Goal: Task Accomplishment & Management: Manage account settings

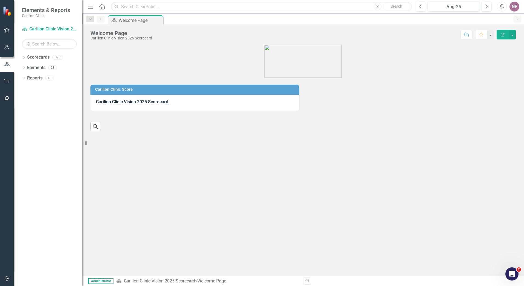
drag, startPoint x: 24, startPoint y: 56, endPoint x: 33, endPoint y: 79, distance: 24.0
click at [24, 56] on icon "Dropdown" at bounding box center [24, 57] width 4 height 3
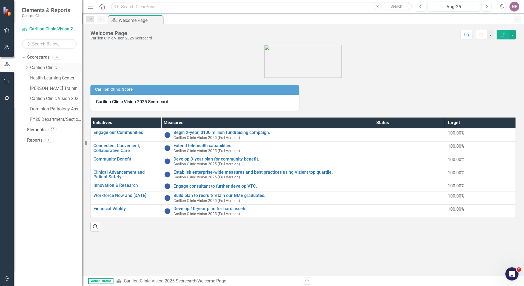
click at [25, 66] on icon "Dropdown" at bounding box center [27, 67] width 4 height 3
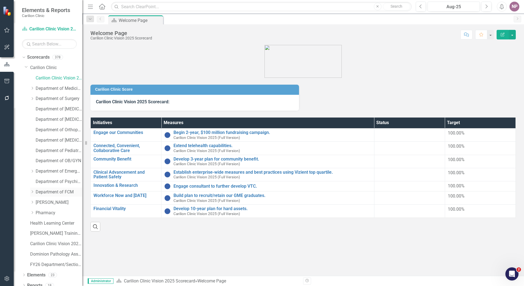
click at [34, 192] on icon "Dropdown" at bounding box center [32, 191] width 4 height 3
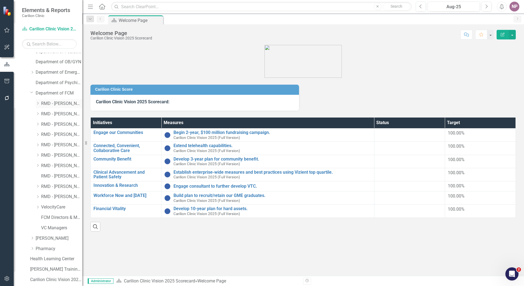
scroll to position [137, 0]
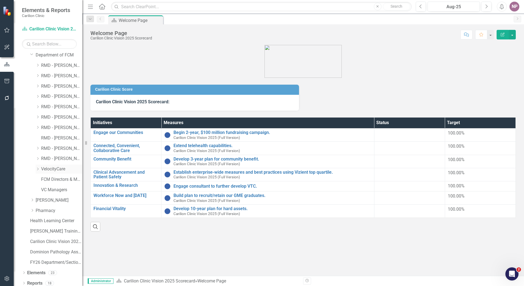
click at [53, 167] on link "VelocityCare" at bounding box center [61, 169] width 41 height 6
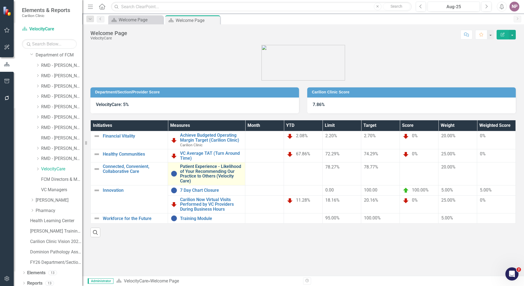
click at [220, 172] on link "Patient Experience - Likelihood of Your Recommending Our Practice to Others (Ve…" at bounding box center [211, 173] width 62 height 19
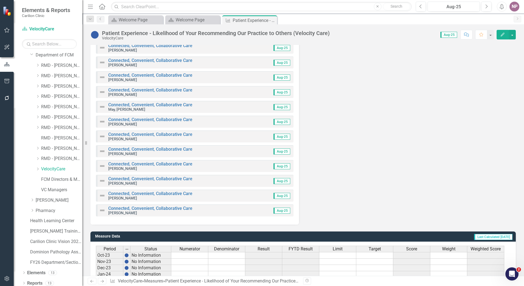
scroll to position [717, 0]
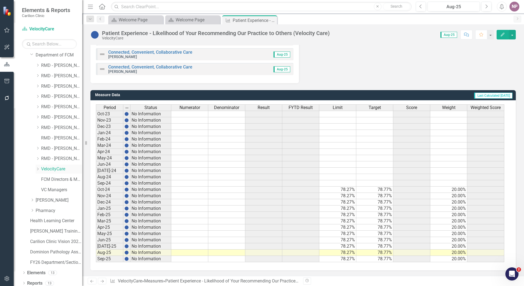
click at [61, 167] on link "VelocityCare" at bounding box center [61, 169] width 41 height 6
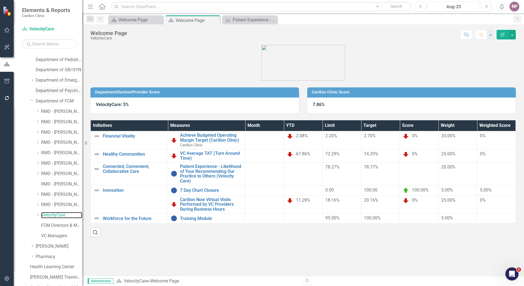
scroll to position [82, 0]
click at [33, 89] on icon "Dropdown" at bounding box center [32, 88] width 4 height 3
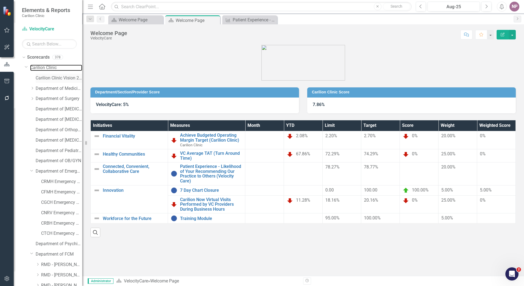
drag, startPoint x: 50, startPoint y: 69, endPoint x: 66, endPoint y: 78, distance: 19.2
click at [50, 69] on link "Carilion Clinic" at bounding box center [56, 68] width 52 height 6
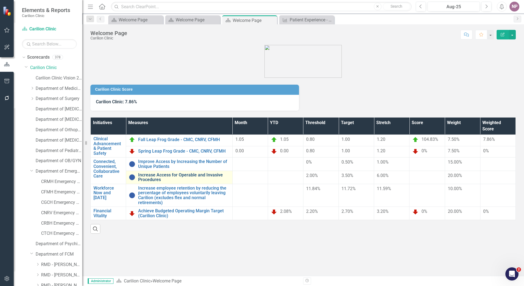
click at [171, 180] on link "Increase Access for Operable and Invasive Procedures" at bounding box center [184, 178] width 92 height 10
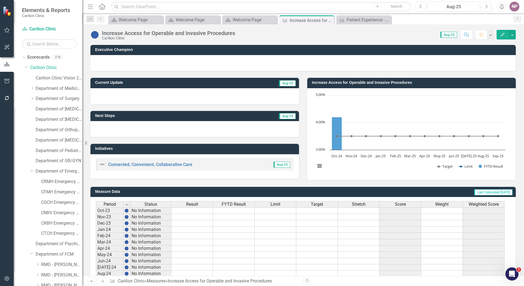
scroll to position [97, 0]
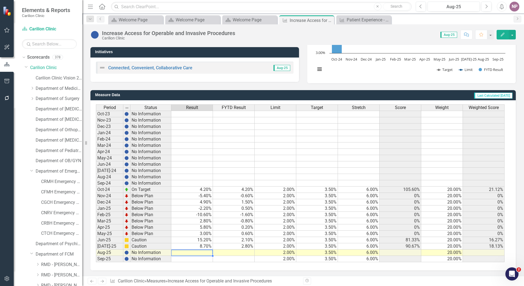
click at [195, 251] on td at bounding box center [192, 253] width 42 height 6
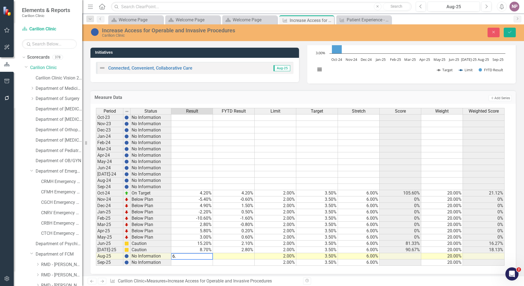
type textarea "6.3"
type textarea "3.2"
click at [508, 35] on button "Save" at bounding box center [510, 33] width 12 height 10
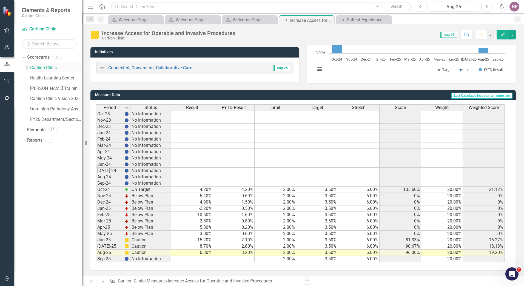
click at [48, 67] on link "Carilion Clinic" at bounding box center [56, 68] width 52 height 6
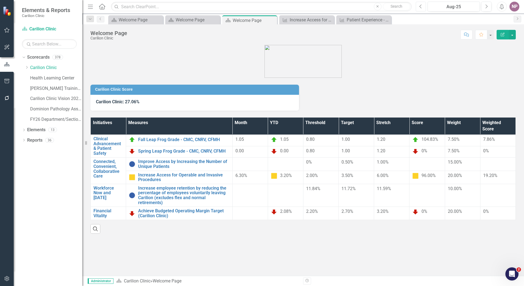
click at [418, 6] on button "Previous" at bounding box center [421, 7] width 10 height 10
click at [423, 5] on button "Previous" at bounding box center [421, 7] width 10 height 10
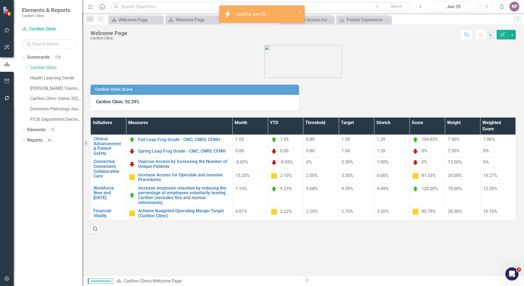
click at [420, 6] on icon "Previous" at bounding box center [420, 6] width 3 height 5
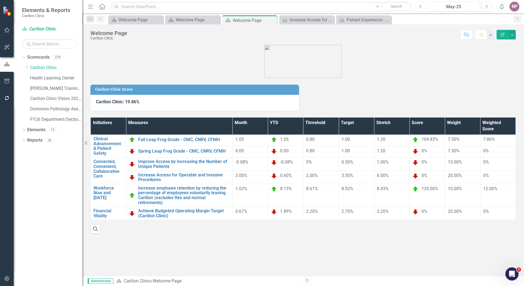
click at [423, 2] on button "Previous" at bounding box center [421, 7] width 10 height 10
click at [422, 7] on icon "Previous" at bounding box center [420, 6] width 3 height 5
click at [425, 7] on button "Previous" at bounding box center [421, 7] width 10 height 10
click at [417, 7] on button "Previous" at bounding box center [421, 7] width 10 height 10
click at [424, 8] on button "Previous" at bounding box center [421, 7] width 10 height 10
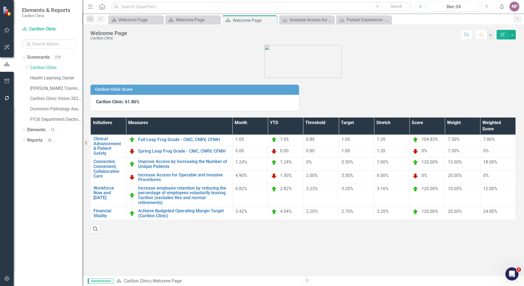
click at [486, 3] on button "Next" at bounding box center [486, 7] width 10 height 10
click at [486, 4] on icon "Next" at bounding box center [486, 6] width 3 height 5
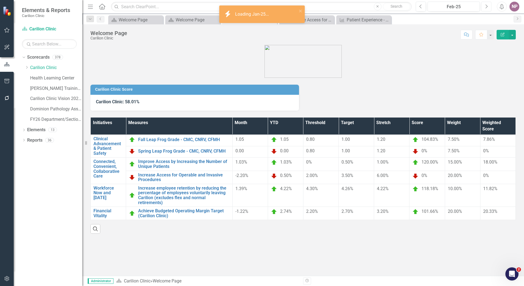
click at [486, 4] on icon "Next" at bounding box center [486, 6] width 3 height 5
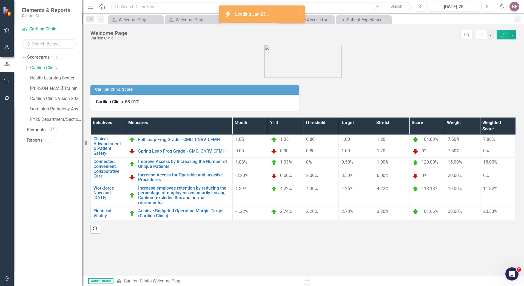
click at [486, 4] on icon "Next" at bounding box center [486, 6] width 3 height 5
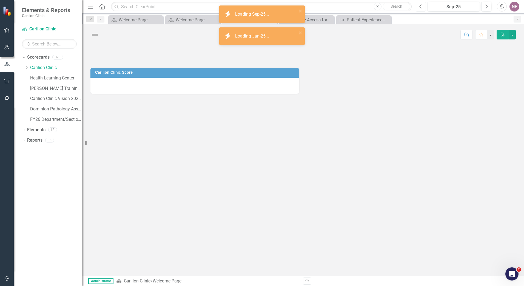
click at [423, 7] on button "Previous" at bounding box center [421, 7] width 10 height 10
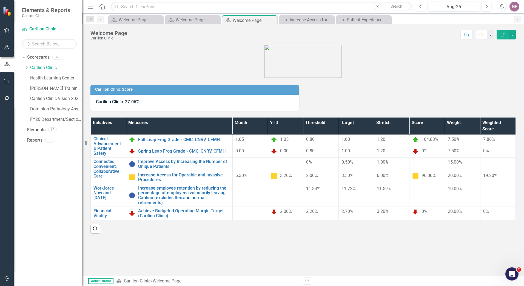
click at [423, 5] on button "Previous" at bounding box center [421, 7] width 10 height 10
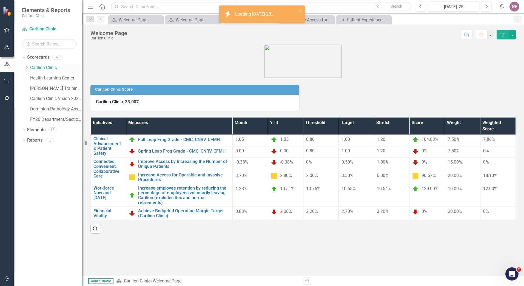
click at [28, 66] on icon "Dropdown" at bounding box center [27, 67] width 4 height 3
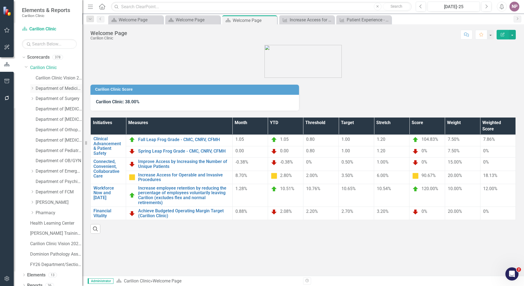
click at [32, 89] on icon at bounding box center [32, 88] width 1 height 3
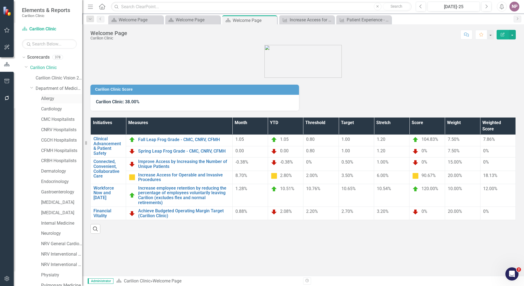
click at [47, 98] on link "Allergy" at bounding box center [61, 99] width 41 height 6
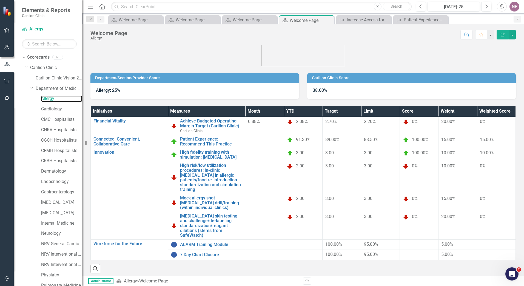
scroll to position [22, 0]
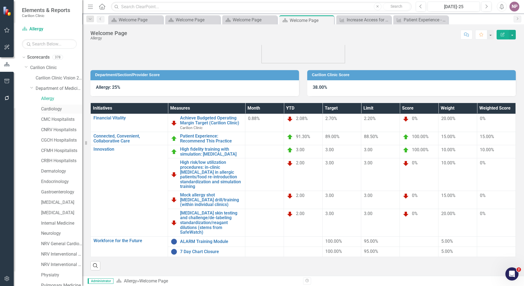
click at [54, 108] on link "Cardiology" at bounding box center [61, 109] width 41 height 6
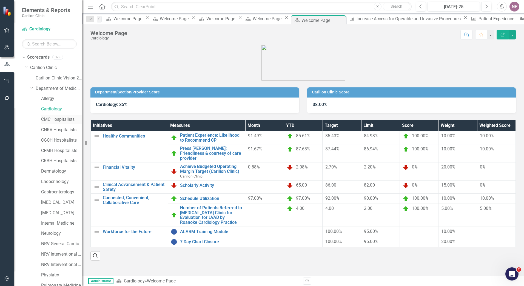
click at [58, 121] on link "CMC Hospitalists" at bounding box center [61, 119] width 41 height 6
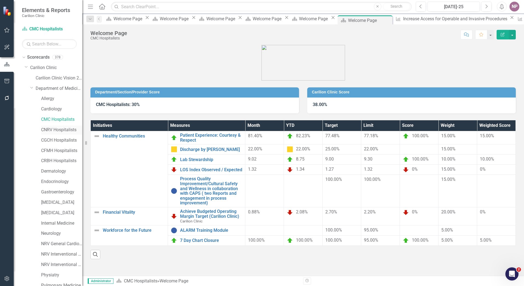
click at [68, 130] on link "CNRV Hospitalists" at bounding box center [61, 130] width 41 height 6
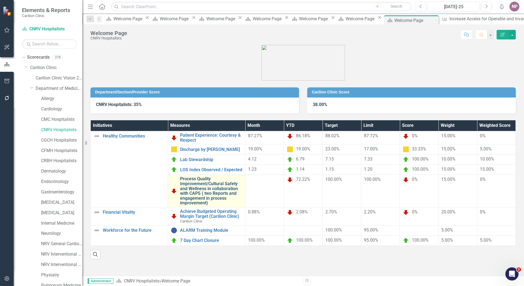
click at [237, 190] on link "Process Quality Improvement/Cultural Safety and Wellness in collaboration with …" at bounding box center [211, 191] width 62 height 29
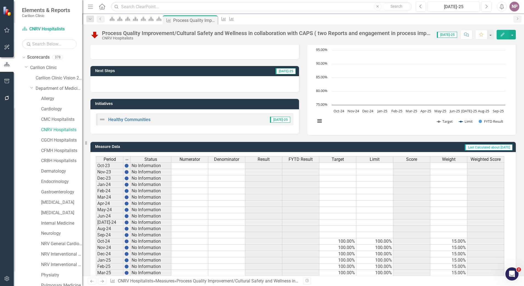
scroll to position [82, 0]
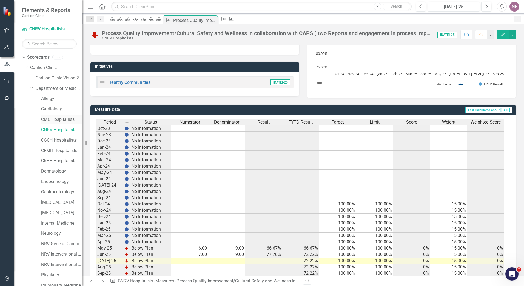
click at [51, 120] on link "CMC Hospitalists" at bounding box center [61, 119] width 41 height 6
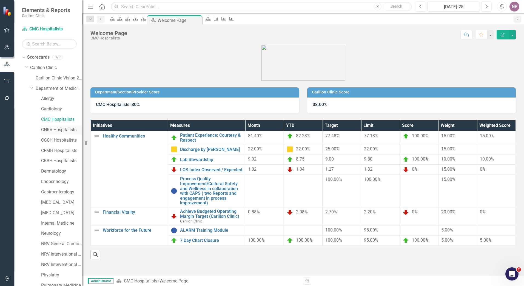
click at [52, 129] on link "CNRV Hospitalists" at bounding box center [61, 130] width 41 height 6
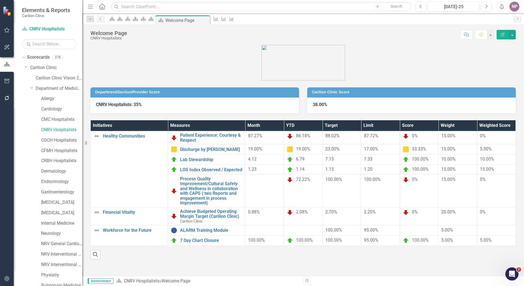
click at [65, 141] on link "CGCH Hospitalists" at bounding box center [61, 140] width 41 height 6
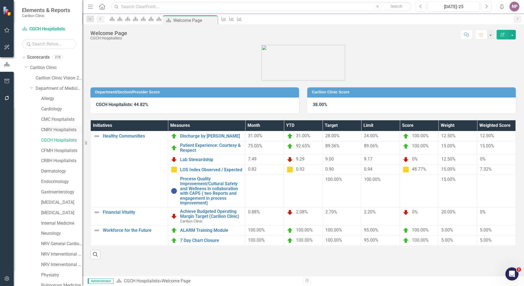
click at [72, 128] on link "CNRV Hospitalists" at bounding box center [61, 130] width 41 height 6
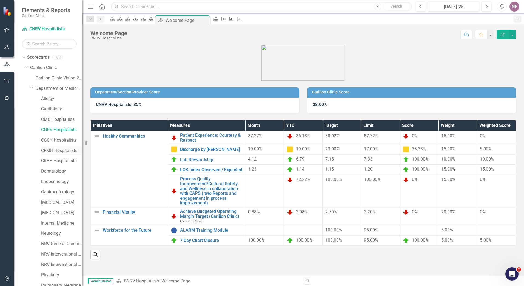
click at [64, 149] on link "CFMH Hospitalists" at bounding box center [61, 151] width 41 height 6
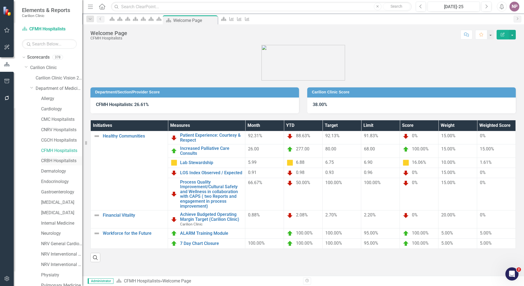
click at [71, 161] on link "CRBH Hospitalists" at bounding box center [61, 161] width 41 height 6
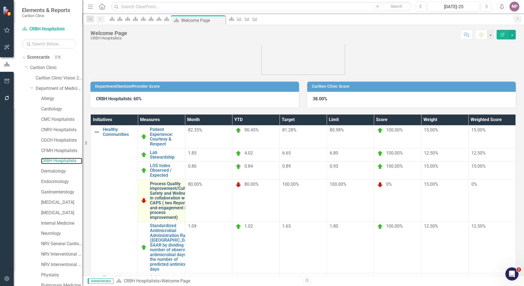
scroll to position [11, 0]
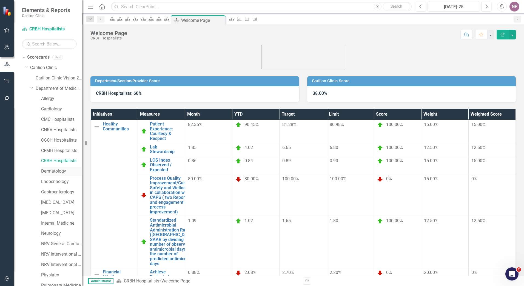
click at [55, 173] on link "Dermatology" at bounding box center [61, 171] width 41 height 6
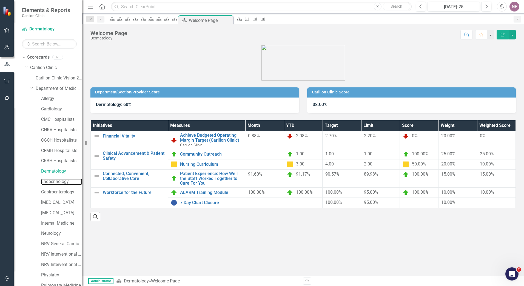
drag, startPoint x: 44, startPoint y: 182, endPoint x: 37, endPoint y: 186, distance: 7.6
click at [44, 182] on link "Endocrinology" at bounding box center [61, 182] width 41 height 6
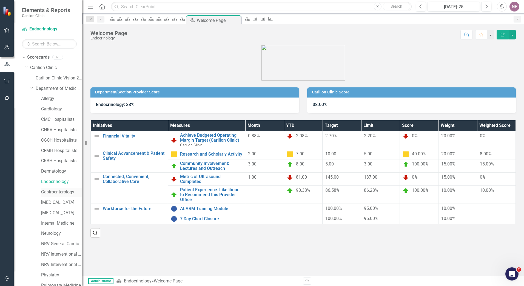
click at [60, 191] on link "Gastroenterology" at bounding box center [61, 192] width 41 height 6
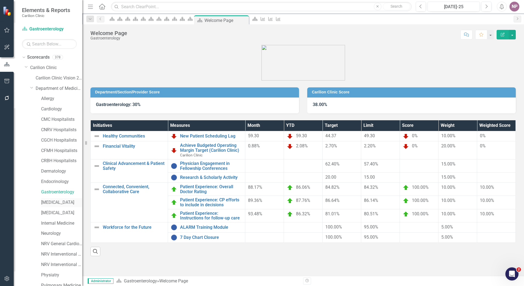
click at [50, 201] on link "[MEDICAL_DATA]" at bounding box center [61, 203] width 41 height 6
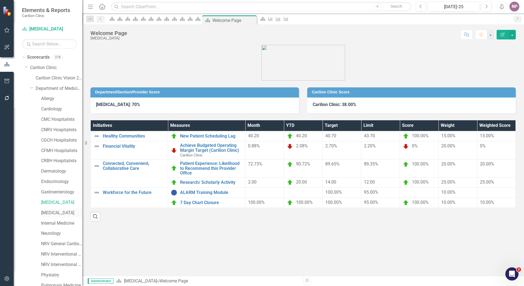
click at [60, 213] on link "[MEDICAL_DATA]" at bounding box center [61, 213] width 41 height 6
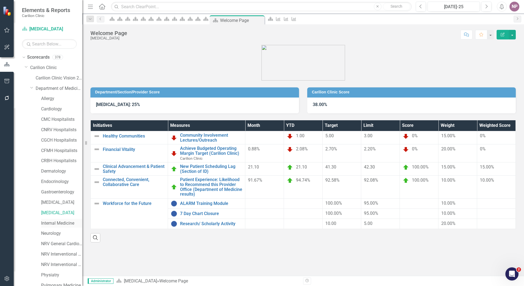
click at [62, 223] on link "Internal Medicine" at bounding box center [61, 223] width 41 height 6
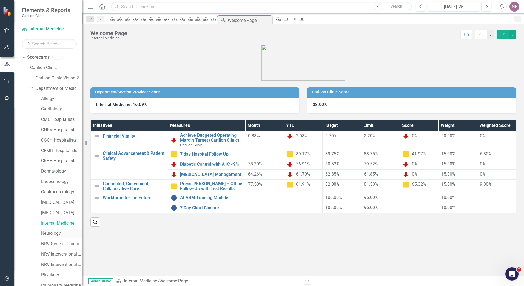
click at [54, 233] on link "Neurology" at bounding box center [61, 234] width 41 height 6
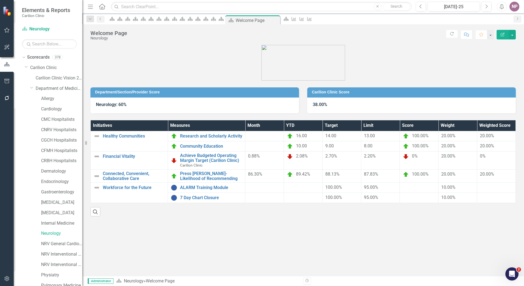
click at [39, 235] on div "Neurology" at bounding box center [56, 234] width 52 height 10
click at [49, 241] on div "NRV General Cardiology" at bounding box center [61, 244] width 41 height 9
click at [59, 243] on link "NRV General Cardiology" at bounding box center [61, 244] width 41 height 6
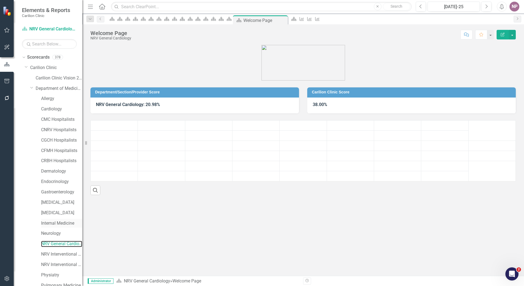
scroll to position [137, 0]
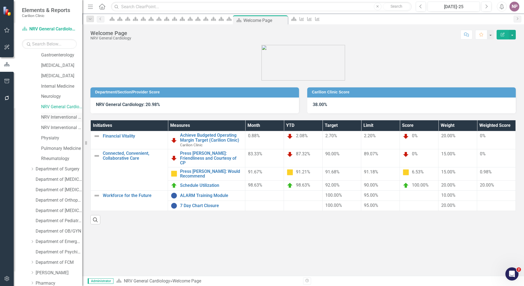
click at [52, 115] on link "NRV Interventional Cardiology" at bounding box center [61, 117] width 41 height 6
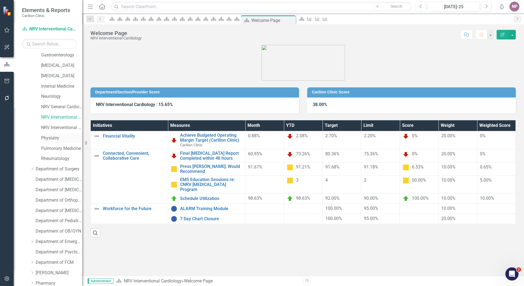
click at [57, 137] on link "Physiatry" at bounding box center [61, 138] width 41 height 6
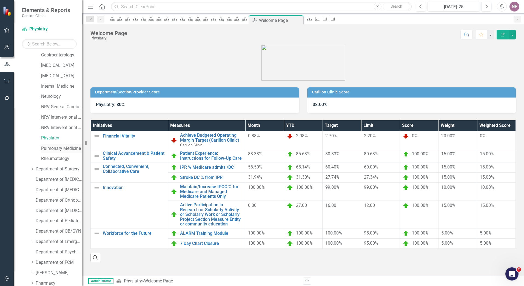
click at [50, 149] on link "Pulmonary Medicine" at bounding box center [61, 149] width 41 height 6
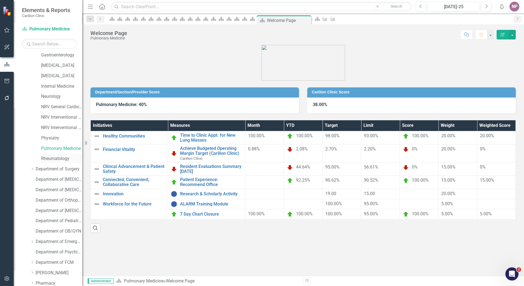
click at [57, 158] on link "Rheumatology" at bounding box center [61, 159] width 41 height 6
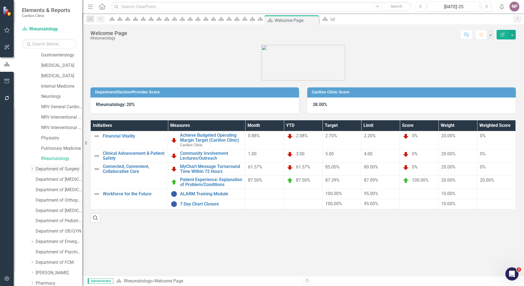
click at [64, 171] on link "Department of Surgery" at bounding box center [59, 169] width 47 height 6
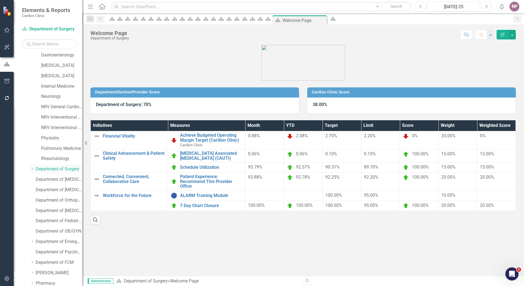
click at [32, 171] on div "Dropdown" at bounding box center [32, 169] width 4 height 5
click at [66, 209] on link "[MEDICAL_DATA]" at bounding box center [61, 211] width 41 height 6
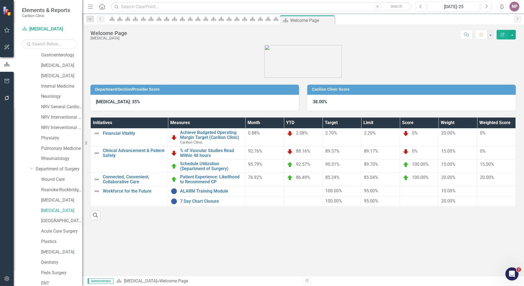
click at [63, 224] on link "[GEOGRAPHIC_DATA]" at bounding box center [61, 221] width 41 height 6
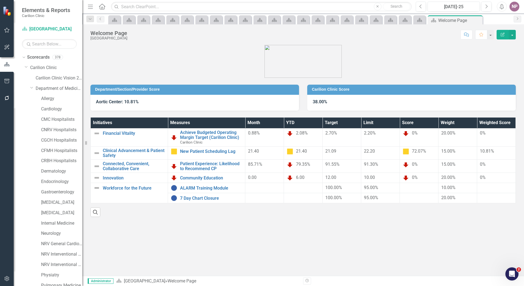
scroll to position [137, 0]
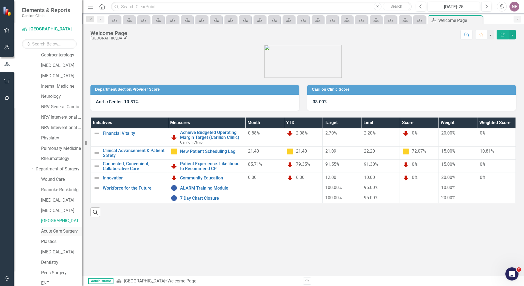
click at [62, 232] on link "Acute Care Surgery" at bounding box center [61, 231] width 41 height 6
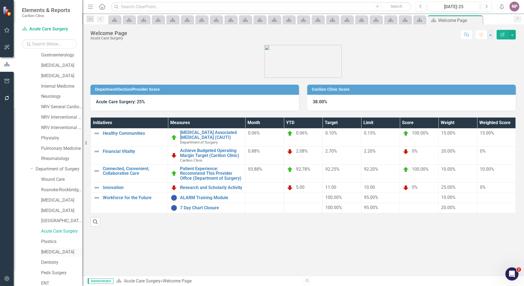
click at [52, 252] on link "[MEDICAL_DATA]" at bounding box center [61, 252] width 41 height 6
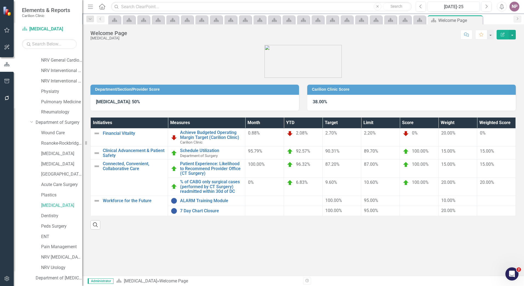
scroll to position [192, 0]
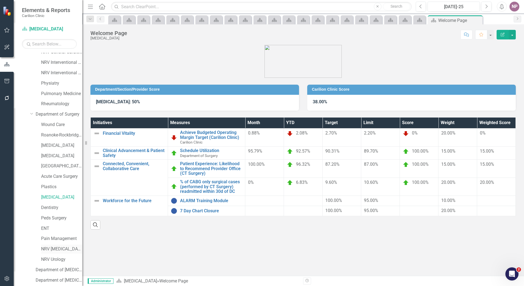
click at [63, 247] on link "NRV [MEDICAL_DATA]" at bounding box center [61, 249] width 41 height 6
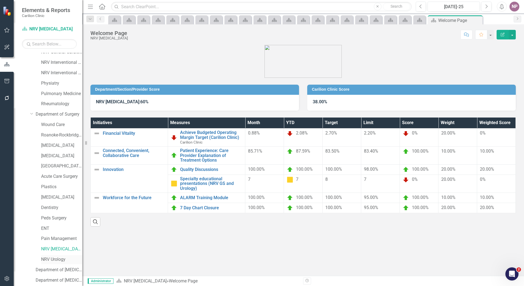
click at [46, 258] on link "NRV Urology" at bounding box center [61, 260] width 41 height 6
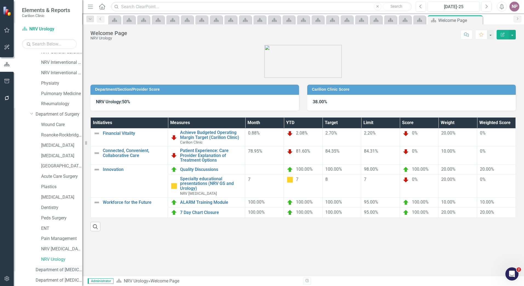
click at [68, 270] on link "Department of [MEDICAL_DATA]" at bounding box center [59, 270] width 47 height 6
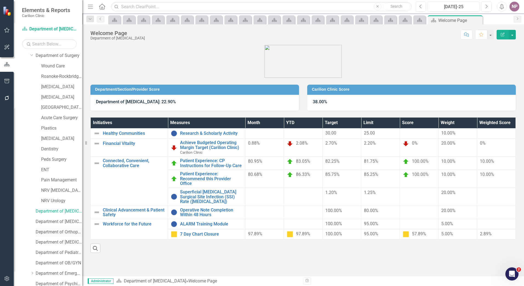
scroll to position [274, 0]
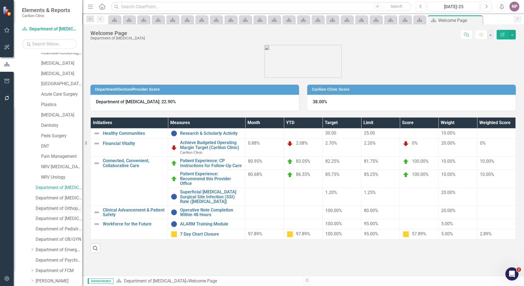
click at [62, 210] on link "Department of Orthopaedics" at bounding box center [59, 209] width 47 height 6
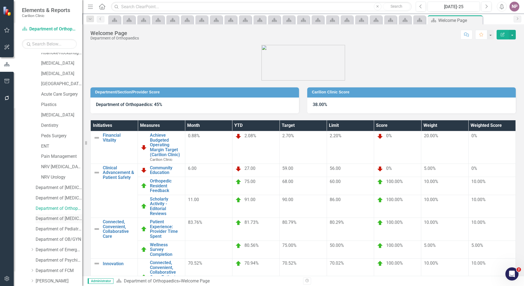
click at [66, 218] on link "Department of [MEDICAL_DATA]" at bounding box center [59, 219] width 47 height 6
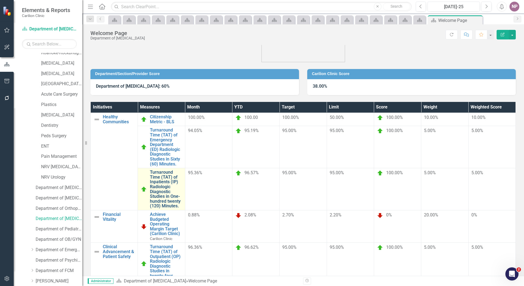
scroll to position [28, 0]
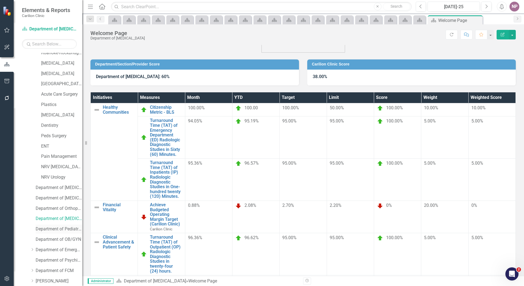
click at [66, 230] on link "Department of Pediatrics" at bounding box center [59, 229] width 47 height 6
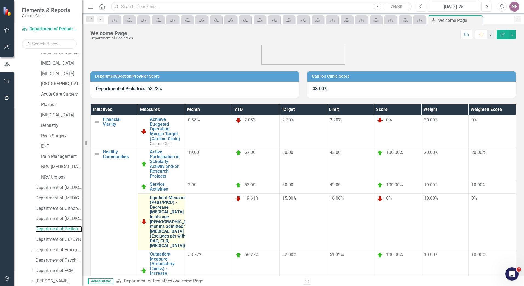
scroll to position [22, 0]
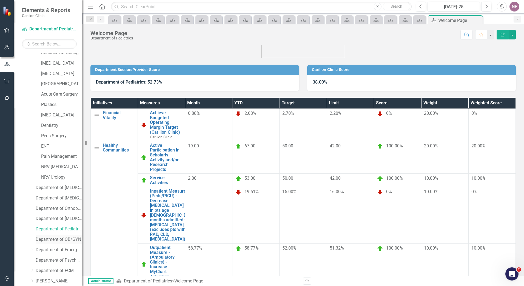
click at [42, 240] on link "Department of OB/GYN" at bounding box center [59, 240] width 47 height 6
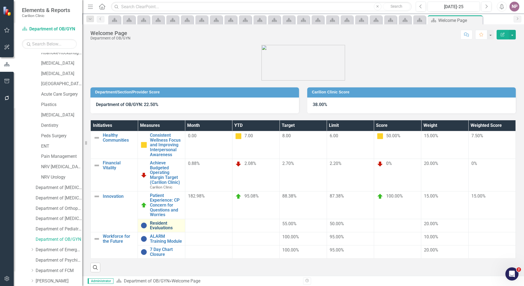
click at [172, 221] on link "Resident Evaluations" at bounding box center [166, 226] width 32 height 10
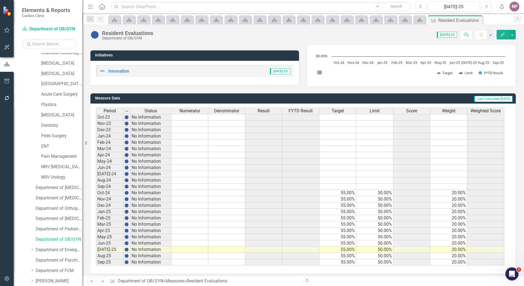
scroll to position [97, 0]
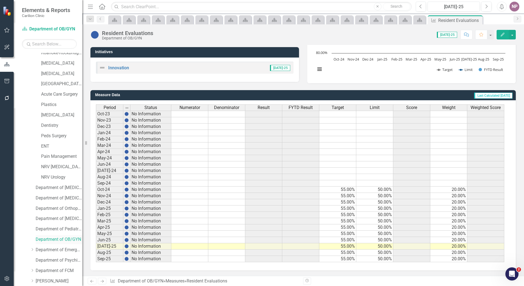
click at [61, 240] on link "Department of OB/GYN" at bounding box center [59, 240] width 47 height 6
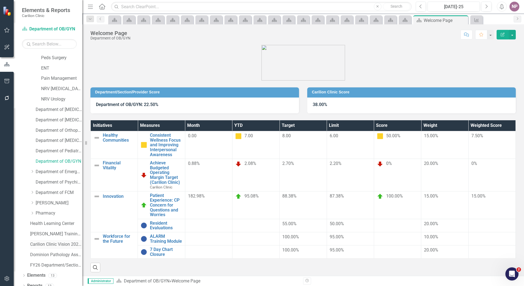
scroll to position [358, 0]
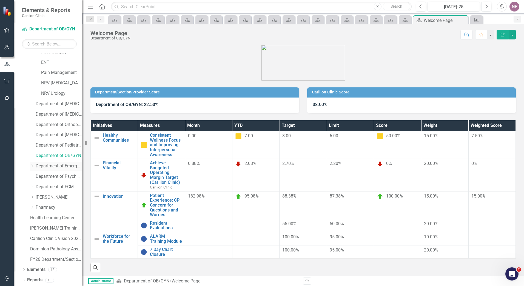
click at [53, 167] on link "Department of Emergency Medicine" at bounding box center [59, 166] width 47 height 6
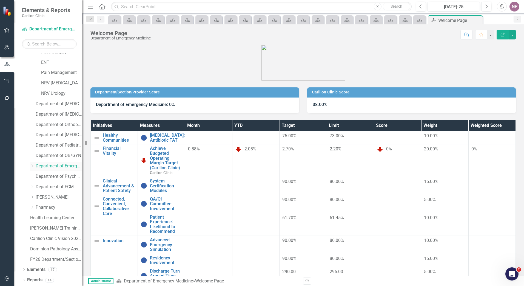
click at [34, 166] on icon "Dropdown" at bounding box center [32, 165] width 4 height 3
click at [45, 174] on link "CRMH Emergency Medicine" at bounding box center [61, 177] width 41 height 6
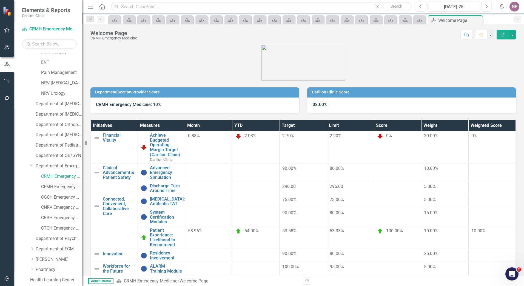
click at [49, 186] on link "CFMH Emergency Medicine" at bounding box center [61, 187] width 41 height 6
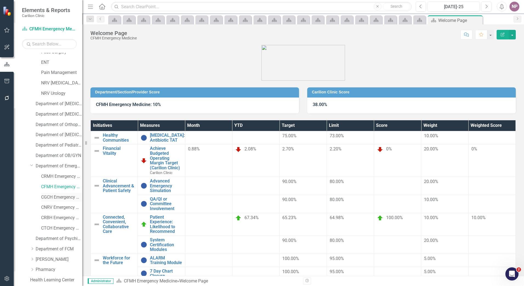
click at [59, 198] on link "CGCH Emergency Medicine" at bounding box center [61, 197] width 41 height 6
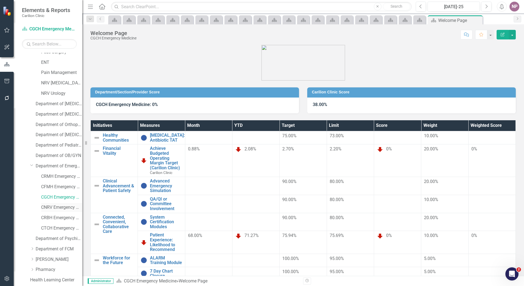
click at [56, 207] on link "CNRV Emergency Medicine" at bounding box center [61, 207] width 41 height 6
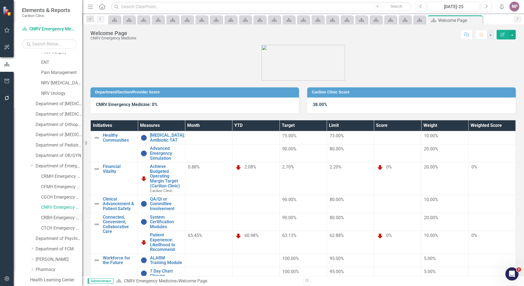
click at [61, 215] on link "CRBH Emergency Medicine" at bounding box center [61, 218] width 41 height 6
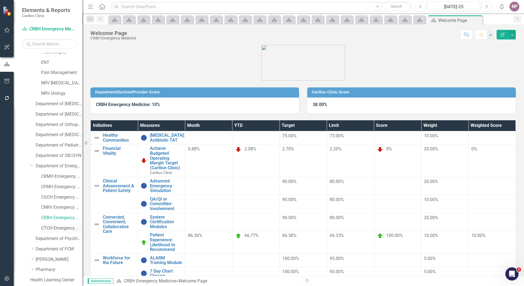
click at [66, 228] on link "CTCH Emergency Medicine" at bounding box center [61, 228] width 41 height 6
drag, startPoint x: 69, startPoint y: 237, endPoint x: 77, endPoint y: 245, distance: 11.4
click at [69, 237] on link "Department of Psychiatry" at bounding box center [59, 239] width 47 height 6
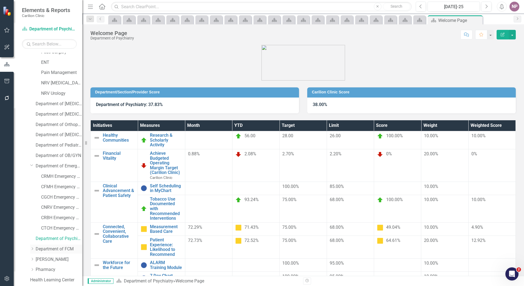
click at [58, 251] on link "Department of FCM" at bounding box center [59, 249] width 47 height 6
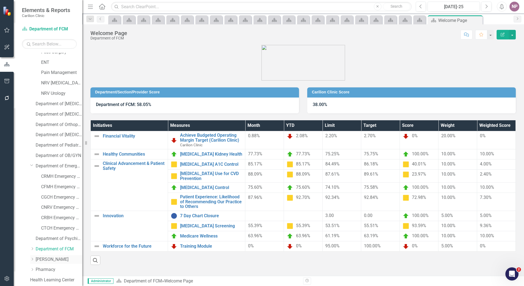
scroll to position [385, 0]
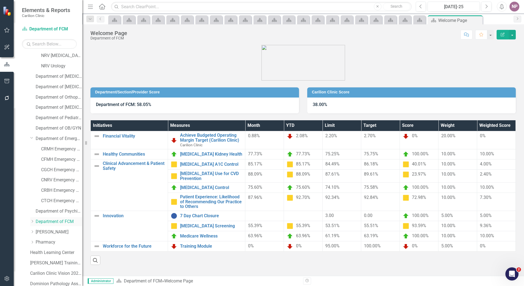
click at [33, 223] on icon "Dropdown" at bounding box center [32, 221] width 4 height 3
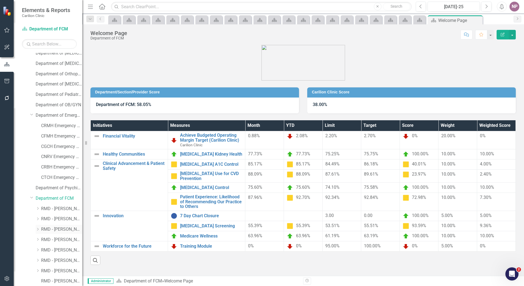
scroll to position [495, 0]
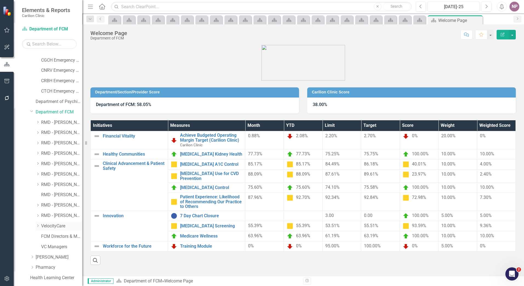
click at [59, 228] on link "VelocityCare" at bounding box center [61, 226] width 41 height 6
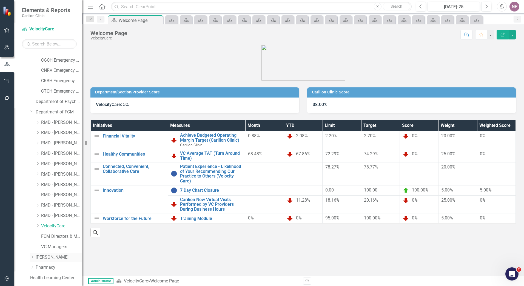
click at [51, 255] on link "[PERSON_NAME]" at bounding box center [59, 257] width 47 height 6
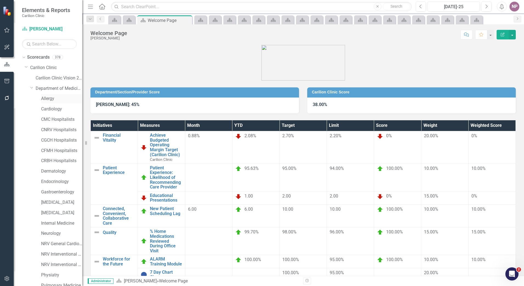
click at [54, 95] on div "Allergy" at bounding box center [61, 98] width 41 height 9
click at [51, 97] on link "Allergy" at bounding box center [61, 99] width 41 height 6
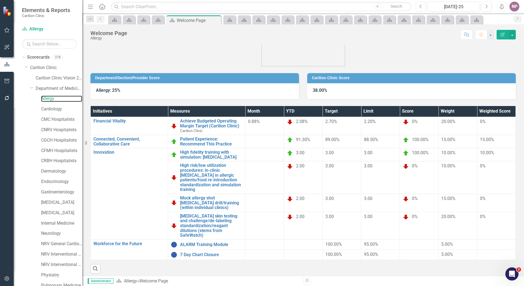
scroll to position [22, 0]
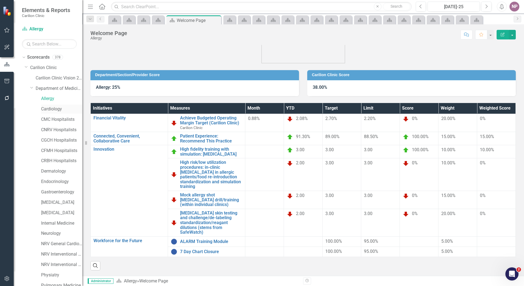
click at [56, 109] on link "Cardiology" at bounding box center [61, 109] width 41 height 6
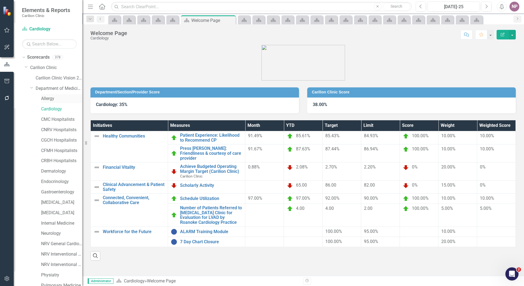
click at [50, 97] on link "Allergy" at bounding box center [61, 99] width 41 height 6
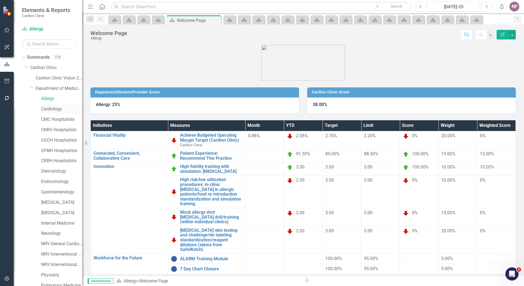
click at [53, 106] on div "Cardiology" at bounding box center [61, 109] width 41 height 9
click at [54, 109] on link "Cardiology" at bounding box center [61, 109] width 41 height 6
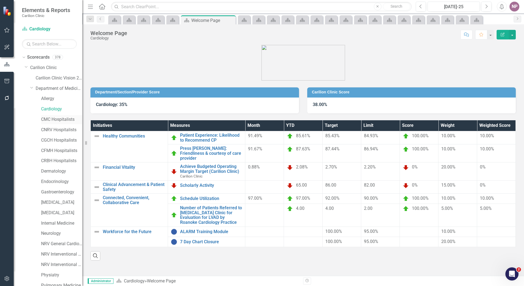
click at [66, 120] on link "CMC Hospitalists" at bounding box center [61, 119] width 41 height 6
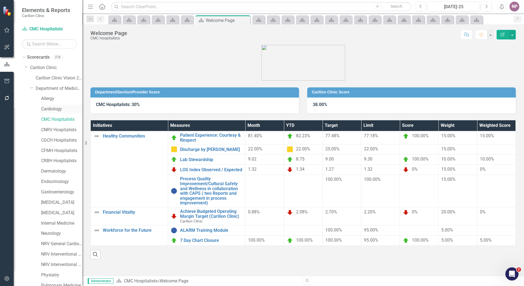
click at [65, 109] on link "Cardiology" at bounding box center [61, 109] width 41 height 6
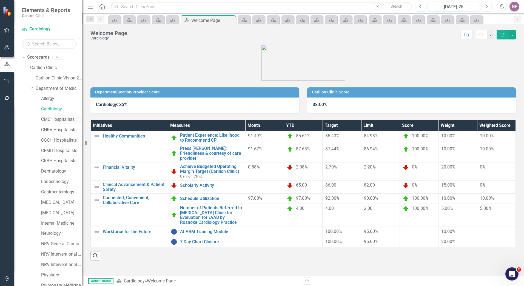
click at [66, 121] on link "CMC Hospitalists" at bounding box center [61, 119] width 41 height 6
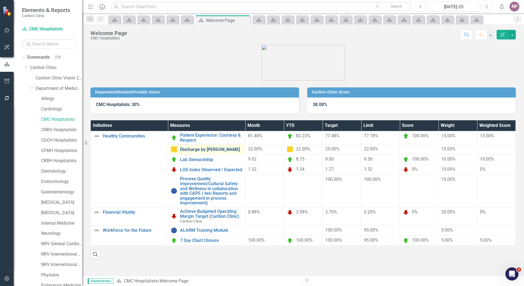
click at [213, 150] on link "Discharge by [PERSON_NAME]" at bounding box center [211, 149] width 62 height 5
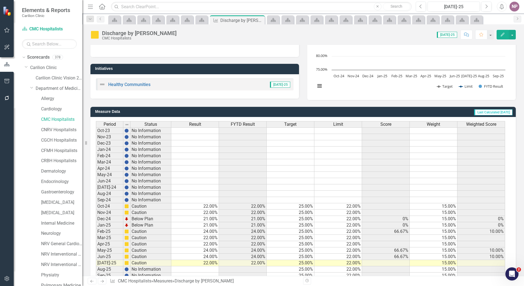
scroll to position [97, 0]
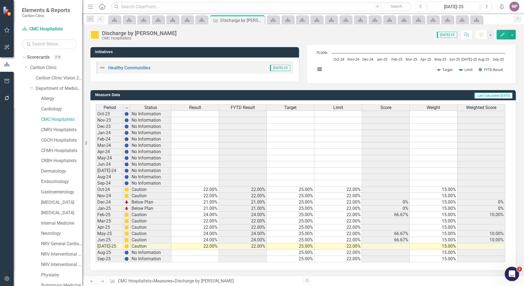
click at [506, 275] on div "Open Intercom Messenger" at bounding box center [511, 273] width 18 height 18
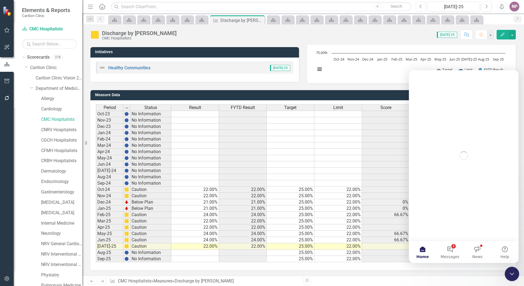
scroll to position [0, 0]
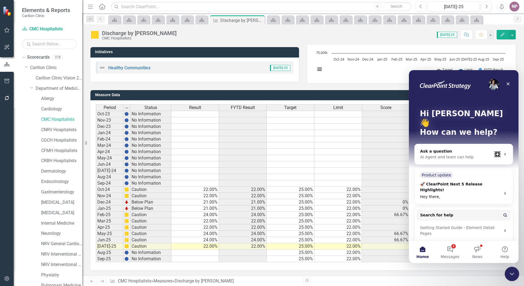
click at [507, 276] on div "Close Intercom Messenger" at bounding box center [511, 273] width 13 height 13
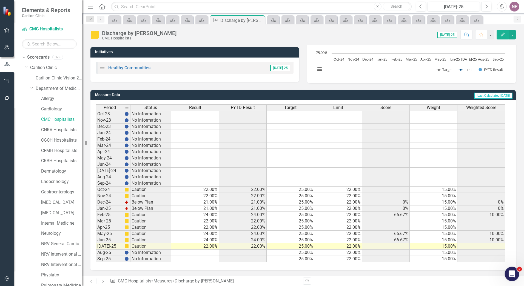
click at [507, 276] on div "Open Intercom Messenger" at bounding box center [511, 273] width 18 height 18
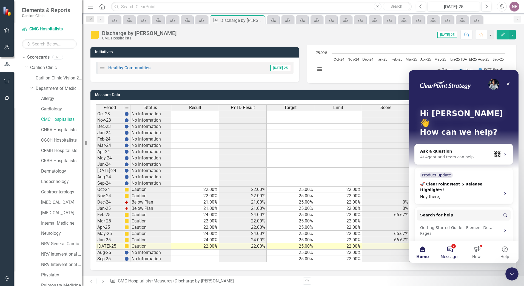
click at [444, 255] on span "Messages" at bounding box center [450, 257] width 19 height 4
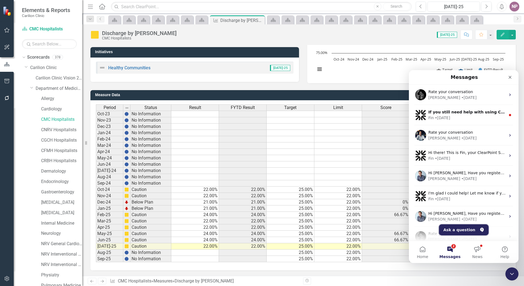
click at [468, 232] on button "Ask a question" at bounding box center [464, 229] width 50 height 11
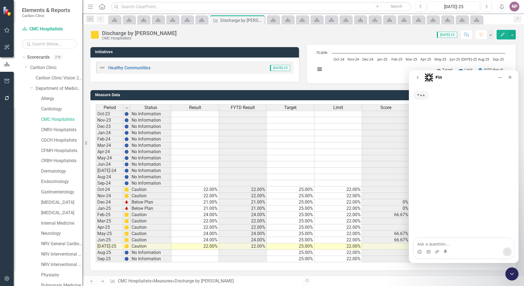
click at [451, 247] on textarea "Ask a question…" at bounding box center [464, 242] width 100 height 9
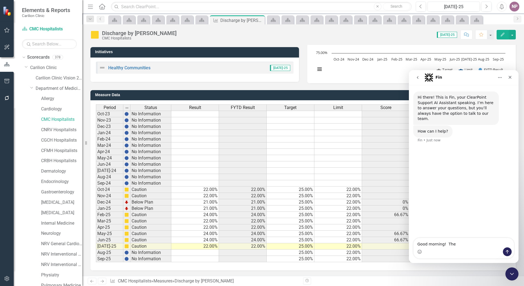
type textarea "Good morning! The"
click at [416, 78] on icon "go back" at bounding box center [418, 77] width 4 height 4
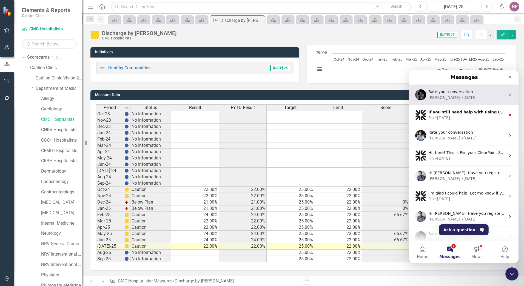
click at [453, 99] on div "Jeff • 1w ago" at bounding box center [466, 98] width 77 height 6
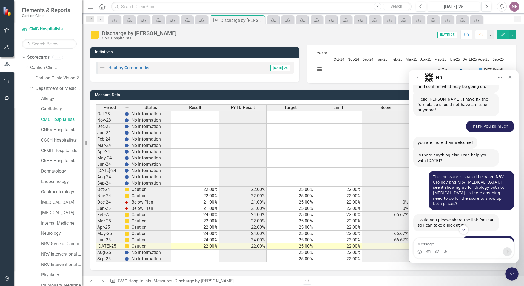
scroll to position [373, 0]
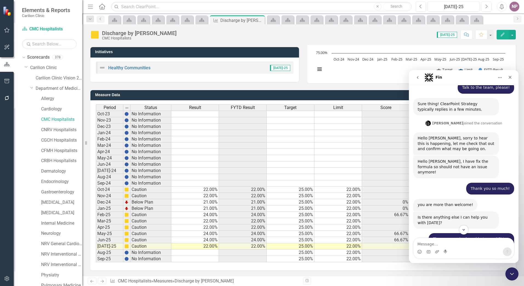
click at [224, 182] on td at bounding box center [243, 183] width 48 height 6
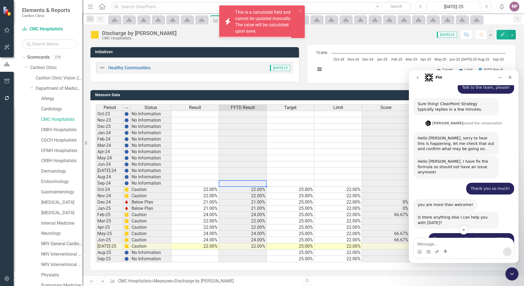
click at [63, 243] on link "NRV General Cardiology" at bounding box center [61, 244] width 41 height 6
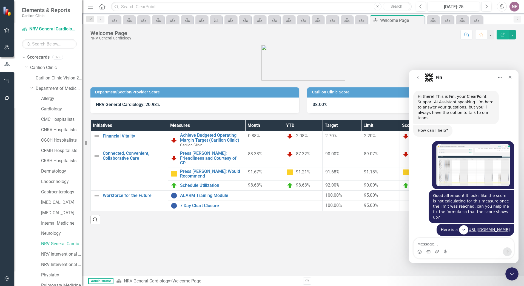
click at [482, 159] on img "Noelle says…" at bounding box center [472, 165] width 73 height 42
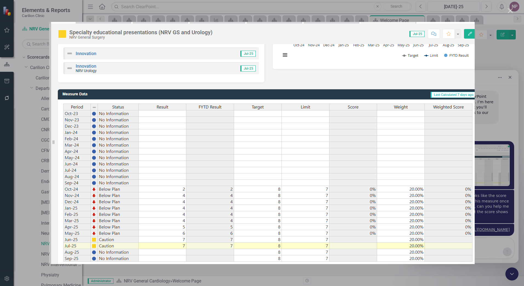
click at [505, 62] on div "Intercom messenger" at bounding box center [262, 143] width 524 height 286
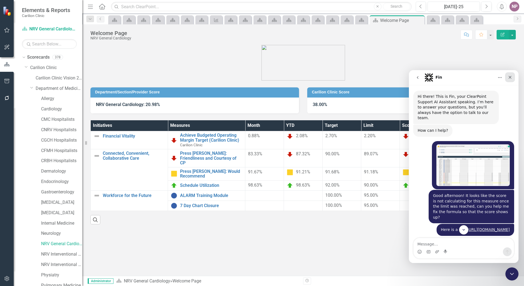
click at [511, 78] on icon "Close" at bounding box center [510, 77] width 4 height 4
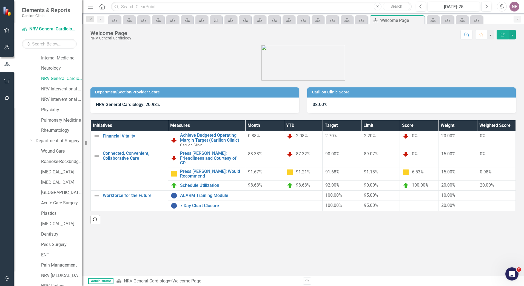
scroll to position [247, 0]
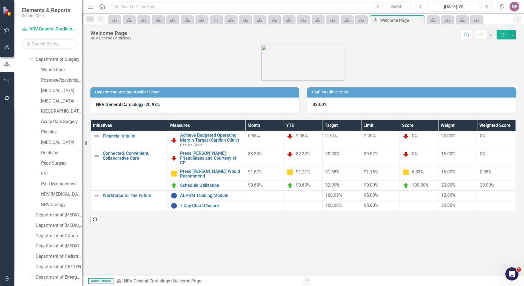
click at [55, 194] on link "NRV [MEDICAL_DATA]" at bounding box center [61, 194] width 41 height 6
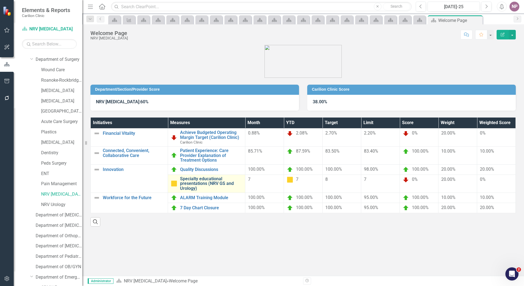
click at [208, 186] on link "Specialty educational presentations (NRV GS and Urology)" at bounding box center [211, 184] width 62 height 15
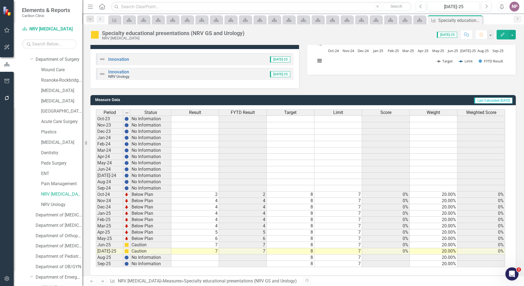
scroll to position [110, 0]
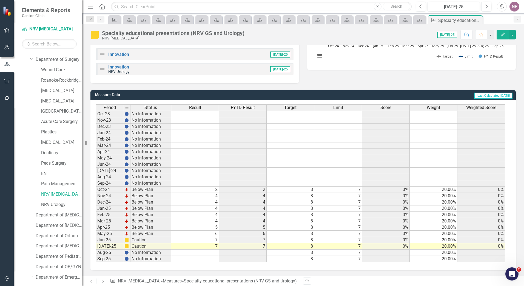
click at [379, 107] on div "Score" at bounding box center [385, 108] width 47 height 6
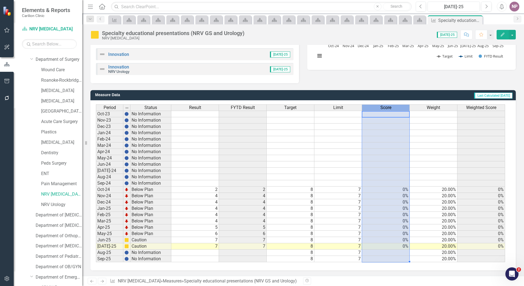
click at [379, 107] on div "Score" at bounding box center [385, 108] width 47 height 6
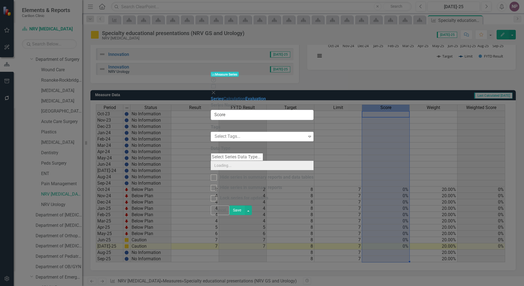
click at [223, 96] on link "Calculation" at bounding box center [234, 98] width 22 height 5
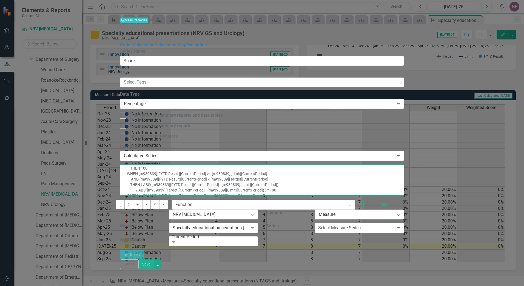
scroll to position [7, 0]
click at [404, 164] on textarea "CASE WHEN [m939839][FYTD Result][CurrentPeriod] >= [m939839][Target][CurrentPer…" at bounding box center [262, 179] width 284 height 31
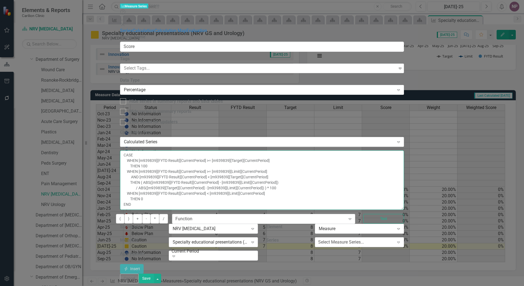
scroll to position [0, 0]
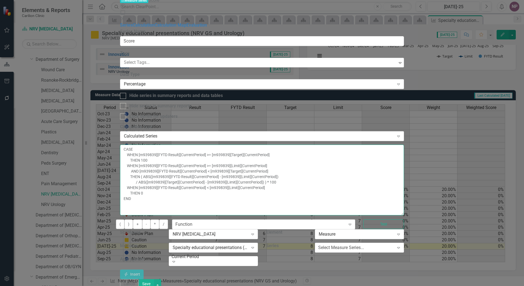
drag, startPoint x: 517, startPoint y: 73, endPoint x: 523, endPoint y: 108, distance: 36.0
click at [404, 124] on div "By default, series in ClearPoint are not calculated. So, if you leave the form …" at bounding box center [262, 202] width 284 height 156
drag, startPoint x: 511, startPoint y: 6, endPoint x: 109, endPoint y: 92, distance: 411.7
click at [126, 16] on icon "Close" at bounding box center [122, 18] width 5 height 4
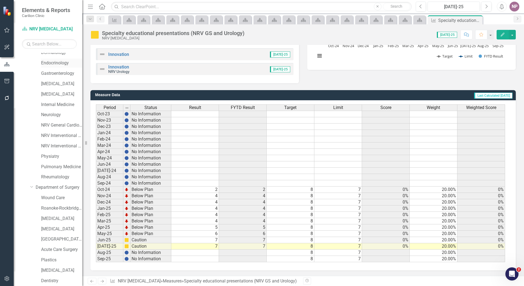
scroll to position [55, 0]
click at [58, 61] on div "CMC Hospitalists" at bounding box center [61, 64] width 41 height 9
click at [59, 64] on link "CMC Hospitalists" at bounding box center [61, 65] width 41 height 6
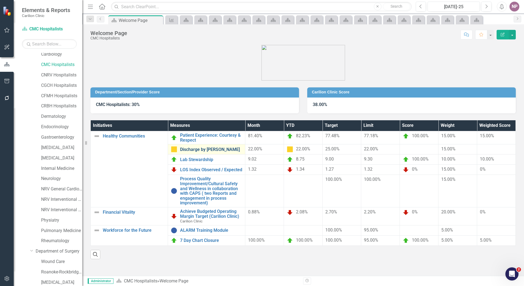
click at [211, 151] on link "Discharge by [PERSON_NAME]" at bounding box center [211, 149] width 62 height 5
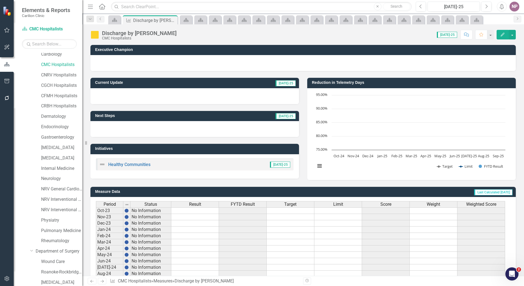
scroll to position [97, 0]
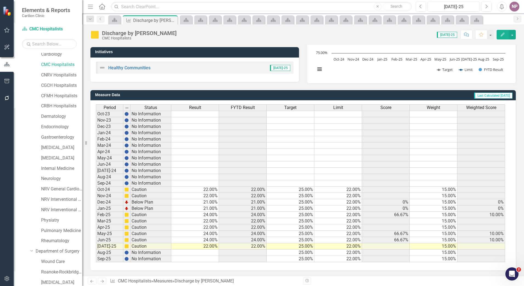
click at [389, 106] on span "Score" at bounding box center [385, 107] width 11 height 5
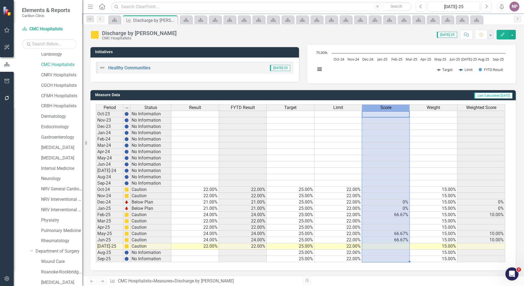
click at [389, 106] on span "Score" at bounding box center [385, 107] width 11 height 5
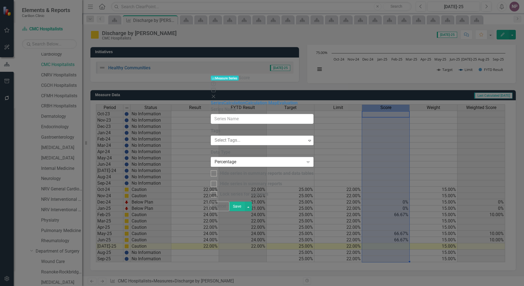
type input "Score"
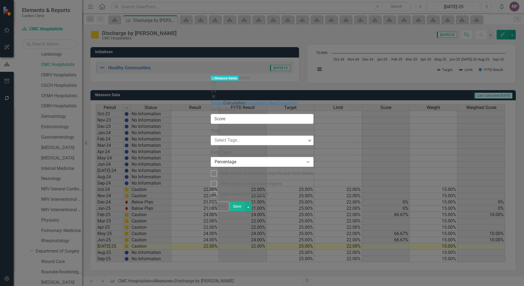
click at [223, 100] on link "Calculation" at bounding box center [234, 102] width 22 height 5
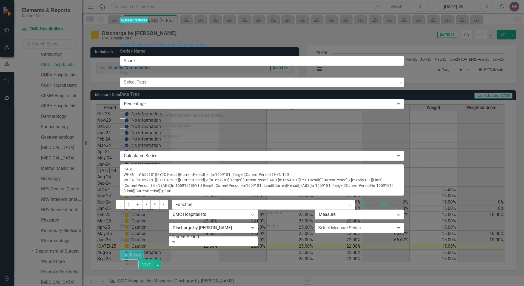
click at [404, 23] on div "Help Maximize Close" at bounding box center [262, 32] width 284 height 19
click at [126, 36] on icon "Close" at bounding box center [122, 38] width 5 height 4
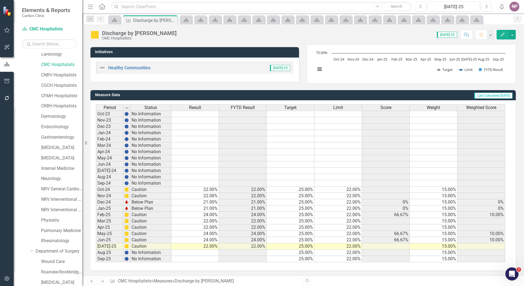
click at [215, 145] on td at bounding box center [195, 146] width 48 height 6
drag, startPoint x: 501, startPoint y: 274, endPoint x: 504, endPoint y: 274, distance: 3.4
click at [503, 274] on div "Executive Champion Current Update Jul-25 Next Steps Jul-25 Initiatives Healthy …" at bounding box center [303, 108] width 442 height 335
click at [508, 274] on icon "Open Intercom Messenger" at bounding box center [511, 273] width 9 height 9
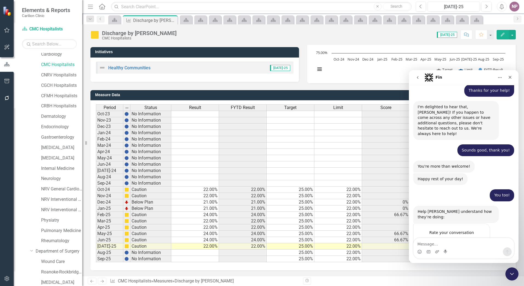
scroll to position [702, 0]
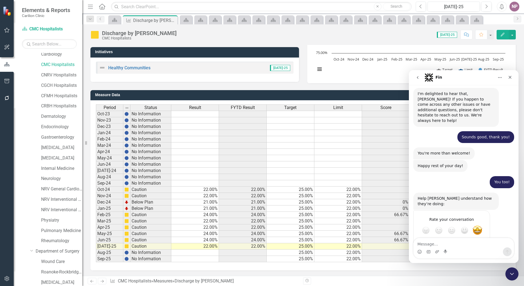
click at [437, 255] on div "Intercom messenger" at bounding box center [437, 252] width 4 height 9
click at [438, 247] on textarea "Message…" at bounding box center [464, 242] width 100 height 9
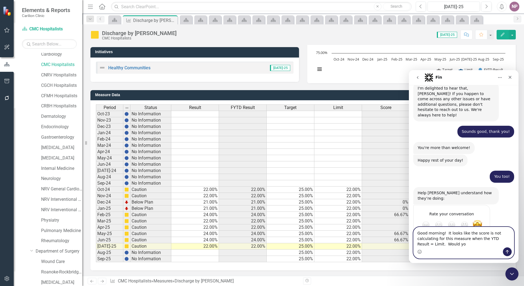
scroll to position [713, 0]
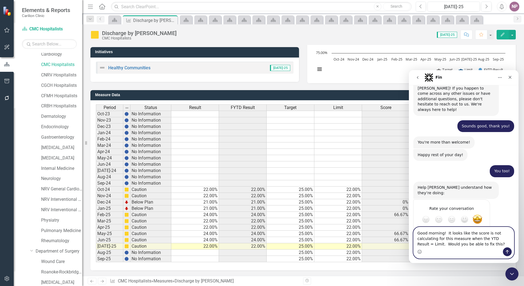
type textarea "Good morning! It looks like the score is not calculating for this measure when …"
click at [250, 136] on td at bounding box center [243, 133] width 48 height 6
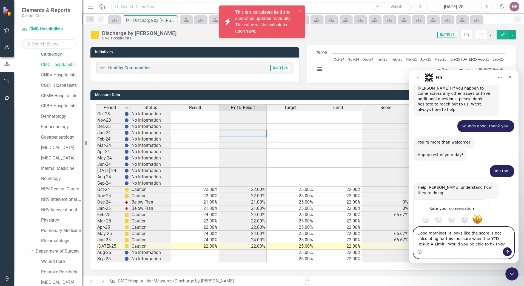
click at [468, 245] on textarea "Good morning! It looks like the score is not calculating for this measure when …" at bounding box center [464, 237] width 100 height 20
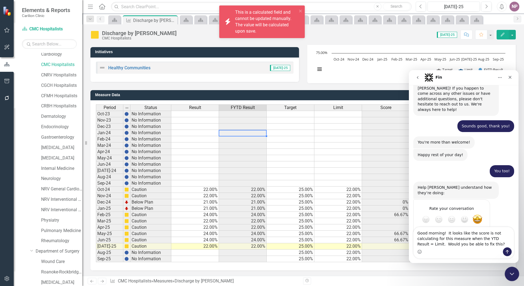
click at [508, 273] on icon "Close Intercom Messenger" at bounding box center [511, 273] width 7 height 7
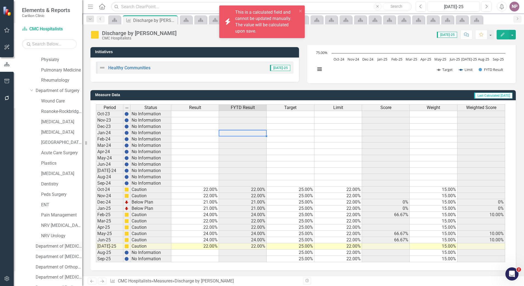
scroll to position [219, 0]
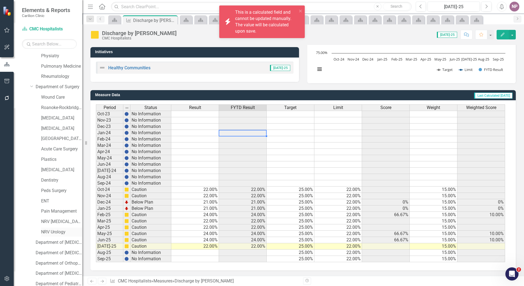
click at [62, 233] on link "NRV Urology" at bounding box center [61, 232] width 41 height 6
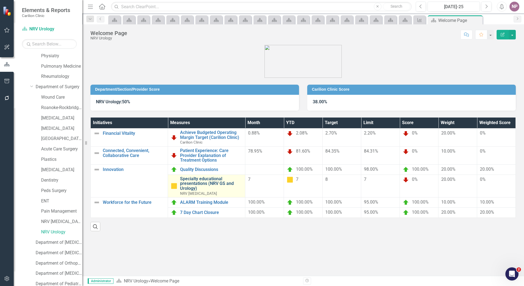
click at [204, 187] on link "Specialty educational presentations (NRV GS and Urology)" at bounding box center [211, 184] width 62 height 15
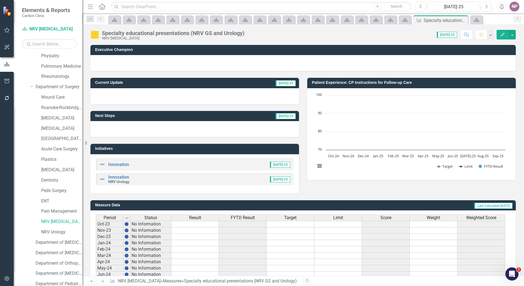
click at [377, 219] on div "Score" at bounding box center [385, 218] width 47 height 6
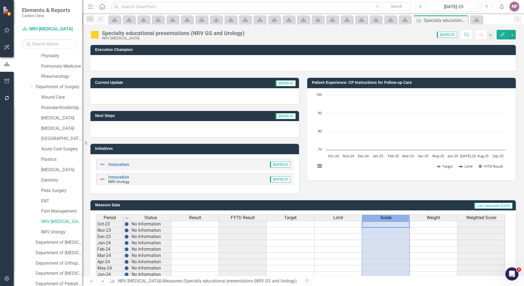
click at [377, 219] on div "Score" at bounding box center [385, 218] width 47 height 6
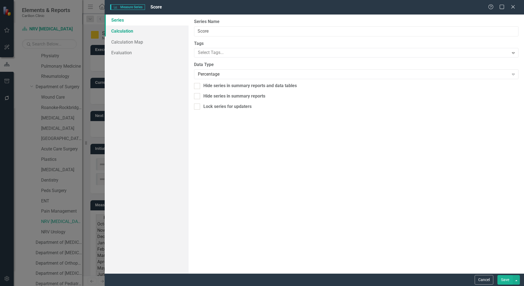
click at [128, 33] on link "Calculation" at bounding box center [147, 30] width 84 height 11
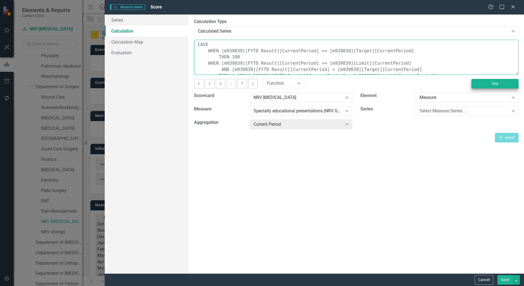
scroll to position [31, 0]
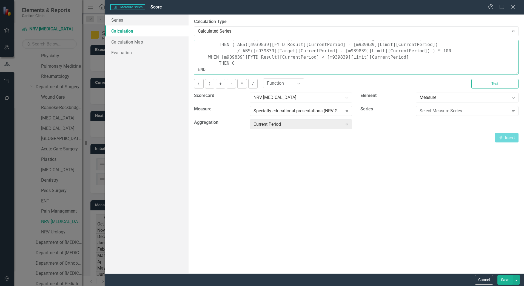
drag, startPoint x: 198, startPoint y: 44, endPoint x: 447, endPoint y: 67, distance: 249.4
click at [447, 67] on textarea "CASE WHEN [m939839][FYTD Result][CurrentPeriod] >= [m939839][Target][CurrentPer…" at bounding box center [356, 57] width 325 height 35
click at [508, 10] on div "Help Maximize Close" at bounding box center [503, 7] width 30 height 6
click at [510, 8] on div "Help Maximize Close" at bounding box center [503, 7] width 30 height 6
click at [510, 5] on div "Help Maximize Close" at bounding box center [503, 7] width 30 height 6
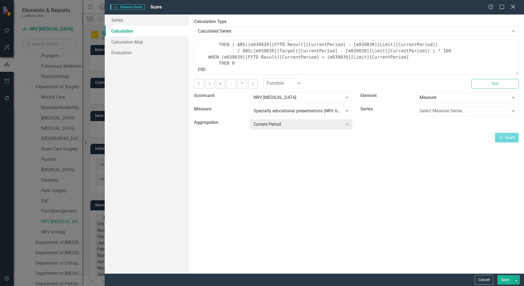
click at [512, 6] on icon "Close" at bounding box center [513, 6] width 7 height 5
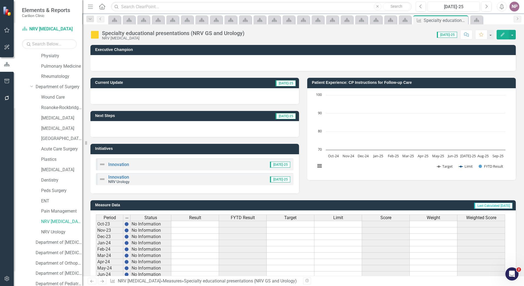
scroll to position [0, 0]
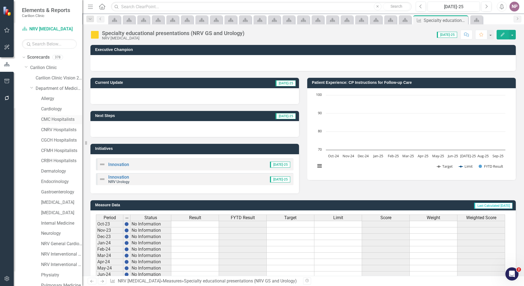
click at [59, 122] on link "CMC Hospitalists" at bounding box center [61, 119] width 41 height 6
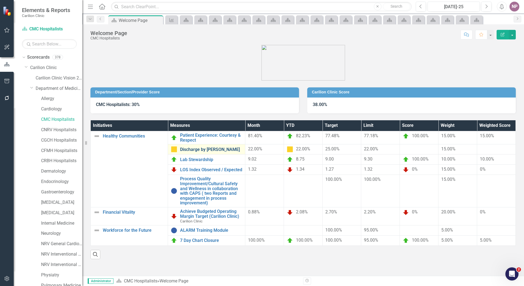
click at [183, 151] on link "Discharge by [PERSON_NAME]" at bounding box center [211, 149] width 62 height 5
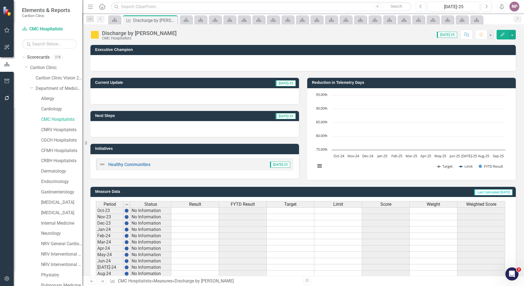
click at [382, 203] on span "Score" at bounding box center [385, 204] width 11 height 5
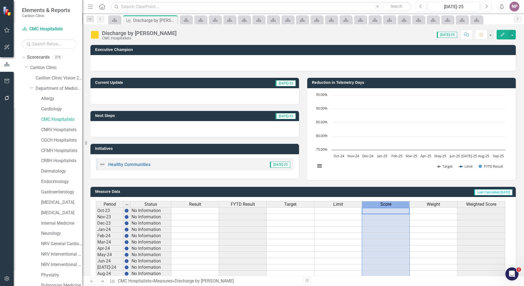
click at [382, 203] on span "Score" at bounding box center [385, 204] width 11 height 5
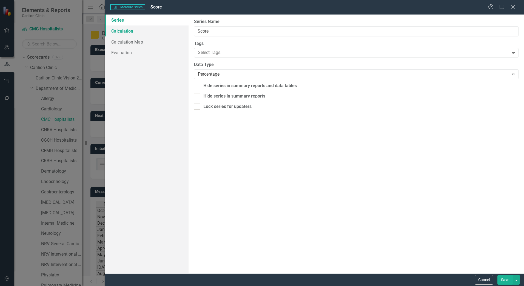
click at [136, 30] on link "Calculation" at bounding box center [147, 30] width 84 height 11
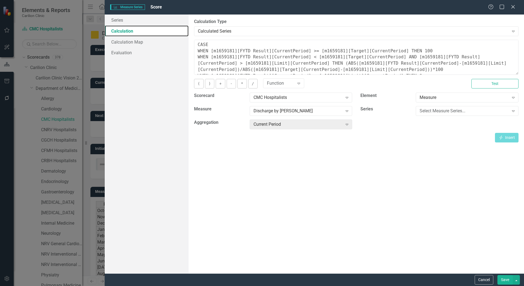
click at [516, 73] on textarea "CASE WHEN [m1659181][FYTD Result][CurrentPeriod] >= [m1659181][Target][CurrentP…" at bounding box center [356, 57] width 325 height 35
drag, startPoint x: 516, startPoint y: 75, endPoint x: 513, endPoint y: 97, distance: 22.7
click at [518, 113] on div "You can define a default calculation for this series by referencing other serie…" at bounding box center [356, 91] width 325 height 103
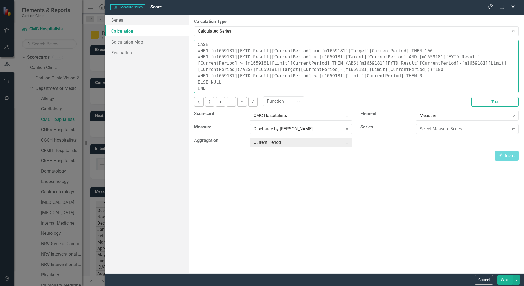
drag, startPoint x: 517, startPoint y: 73, endPoint x: 505, endPoint y: 95, distance: 24.4
click at [524, 104] on html "Elements & Reports Carilion Clinic Scorecard CMC Hospitalists Search Dropdown S…" at bounding box center [262, 143] width 524 height 286
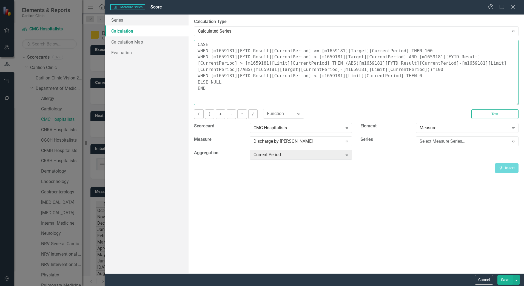
click at [242, 94] on textarea "CASE WHEN [m1659181][FYTD Result][CurrentPeriod] >= [m1659181][Target][CurrentP…" at bounding box center [356, 73] width 325 height 66
drag, startPoint x: 242, startPoint y: 95, endPoint x: 192, endPoint y: 40, distance: 73.7
click at [192, 40] on div "By default, series in ClearPoint are not calculated. So, if you leave the form …" at bounding box center [356, 144] width 335 height 259
paste textarea "WHEN [m939839][FYTD Result][CurrentPeriod] >= [m939839][Target][CurrentPeriod] …"
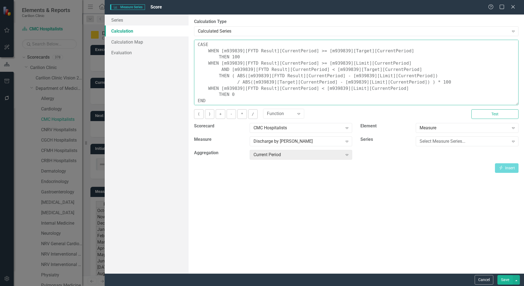
drag, startPoint x: 224, startPoint y: 49, endPoint x: 238, endPoint y: 50, distance: 14.3
click at [238, 50] on textarea "CASE WHEN [m939839][FYTD Result][CurrentPeriod] >= [m939839][Target][CurrentPer…" at bounding box center [356, 73] width 325 height 66
paste textarea "1659181"
drag, startPoint x: 325, startPoint y: 52, endPoint x: 328, endPoint y: 50, distance: 3.4
click at [344, 51] on textarea "CASE WHEN [m1659181][FYTD Result][CurrentPeriod] >= [m939839][Target][CurrentPe…" at bounding box center [356, 73] width 325 height 66
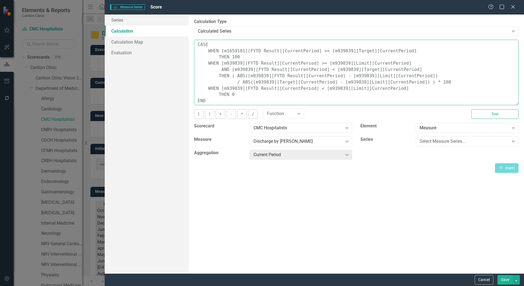
drag, startPoint x: 324, startPoint y: 50, endPoint x: 336, endPoint y: 49, distance: 11.5
click at [336, 49] on textarea "CASE WHEN [m1659181][FYTD Result][CurrentPeriod] >= [m939839][Target][CurrentPe…" at bounding box center [356, 73] width 325 height 66
drag, startPoint x: 326, startPoint y: 50, endPoint x: 339, endPoint y: 50, distance: 12.9
click at [339, 50] on textarea "CASE WHEN [m1659181][FYTD Result][CurrentPeriod] >= [m939839][Target][CurrentPe…" at bounding box center [356, 73] width 325 height 66
drag, startPoint x: 340, startPoint y: 50, endPoint x: 326, endPoint y: 50, distance: 14.3
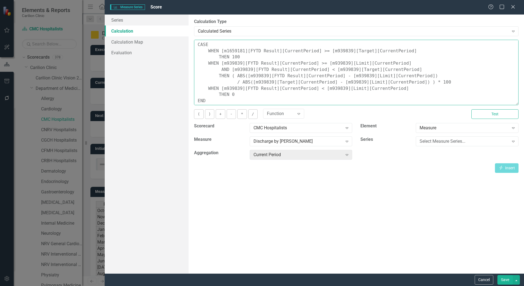
click at [326, 50] on textarea "CASE WHEN [m1659181][FYTD Result][CurrentPeriod] >= [m939839][Target][CurrentPe…" at bounding box center [356, 73] width 325 height 66
paste textarea "1659181"
drag, startPoint x: 225, startPoint y: 64, endPoint x: 239, endPoint y: 62, distance: 14.3
click at [239, 62] on textarea "CASE WHEN [m1659181][FYTD Result][CurrentPeriod] >= [m1659181][Target][CurrentP…" at bounding box center [356, 73] width 325 height 66
paste textarea "1659181"
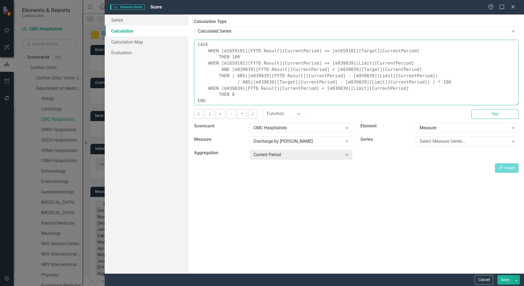
drag, startPoint x: 327, startPoint y: 64, endPoint x: 333, endPoint y: 63, distance: 6.3
click at [333, 63] on textarea "CASE WHEN [m1659181][FYTD Result][CurrentPeriod] >= [m1659181][Target][CurrentP…" at bounding box center [356, 73] width 325 height 66
drag, startPoint x: 326, startPoint y: 63, endPoint x: 340, endPoint y: 62, distance: 14.8
click at [340, 62] on textarea "CASE WHEN [m1659181][FYTD Result][CurrentPeriod] >= [m1659181][Target][CurrentP…" at bounding box center [356, 73] width 325 height 66
paste textarea "1659181"
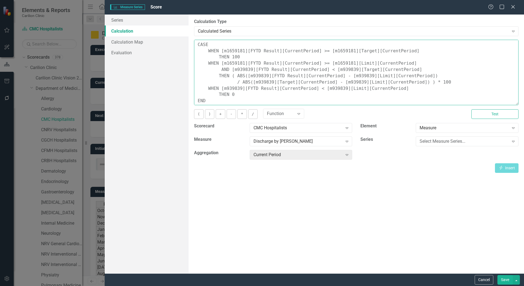
drag, startPoint x: 235, startPoint y: 70, endPoint x: 249, endPoint y: 70, distance: 14.3
click at [249, 70] on textarea "CASE WHEN [m1659181][FYTD Result][CurrentPeriod] >= [m1659181][Target][CurrentP…" at bounding box center [356, 73] width 325 height 66
paste textarea "1659181"
drag, startPoint x: 333, startPoint y: 70, endPoint x: 351, endPoint y: 69, distance: 18.1
click at [351, 69] on textarea "CASE WHEN [m1659181][FYTD Result][CurrentPeriod] >= [m1659181][Target][CurrentP…" at bounding box center [356, 73] width 325 height 66
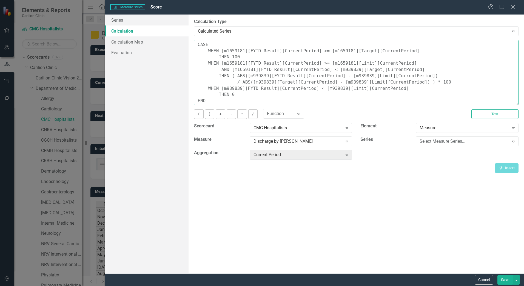
drag, startPoint x: 334, startPoint y: 70, endPoint x: 347, endPoint y: 67, distance: 13.8
click at [347, 67] on textarea "CASE WHEN [m1659181][FYTD Result][CurrentPeriod] >= [m1659181][Target][CurrentP…" at bounding box center [356, 73] width 325 height 66
paste textarea "1659181"
drag, startPoint x: 248, startPoint y: 76, endPoint x: 263, endPoint y: 74, distance: 14.9
click at [263, 74] on textarea "CASE WHEN [m1659181][FYTD Result][CurrentPeriod] >= [m1659181][Target][CurrentP…" at bounding box center [356, 73] width 325 height 66
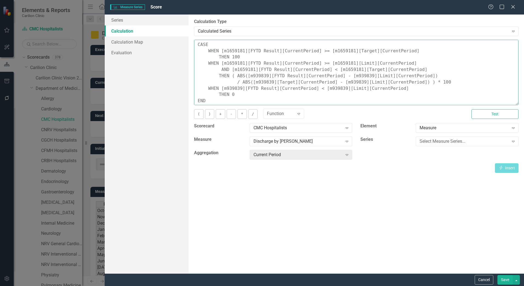
paste textarea "1659181"
click at [347, 76] on textarea "CASE WHEN [m1659181][FYTD Result][CurrentPeriod] >= [m1659181][Target][CurrentP…" at bounding box center [356, 73] width 325 height 66
drag, startPoint x: 347, startPoint y: 77, endPoint x: 362, endPoint y: 76, distance: 15.4
click at [362, 76] on textarea "CASE WHEN [m1659181][FYTD Result][CurrentPeriod] >= [m1659181][Target][CurrentP…" at bounding box center [356, 73] width 325 height 66
paste textarea "1659181"
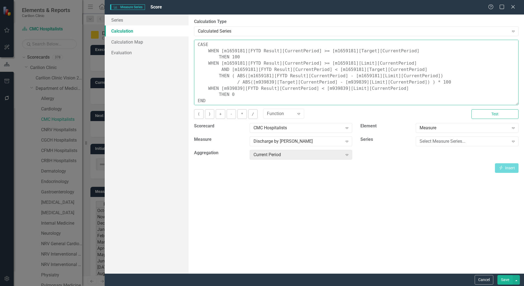
drag, startPoint x: 254, startPoint y: 83, endPoint x: 268, endPoint y: 83, distance: 14.0
click at [268, 83] on textarea "CASE WHEN [m1659181][FYTD Result][CurrentPeriod] >= [m1659181][Target][CurrentP…" at bounding box center [356, 73] width 325 height 66
paste textarea "1659181"
drag, startPoint x: 339, startPoint y: 81, endPoint x: 354, endPoint y: 80, distance: 14.3
click at [354, 80] on textarea "CASE WHEN [m1659181][FYTD Result][CurrentPeriod] >= [m1659181][Target][CurrentP…" at bounding box center [356, 73] width 325 height 66
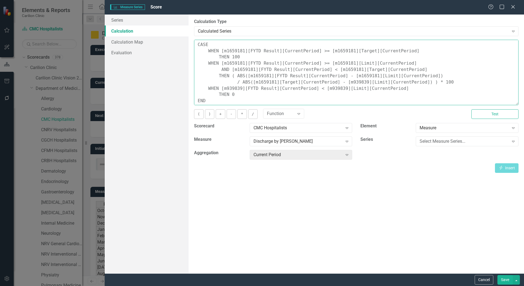
paste textarea "1659181"
drag, startPoint x: 224, startPoint y: 88, endPoint x: 240, endPoint y: 89, distance: 15.4
click at [240, 89] on textarea "CASE WHEN [m1659181][FYTD Result][CurrentPeriod] >= [m1659181][Target][CurrentP…" at bounding box center [356, 73] width 325 height 66
paste textarea "1659181"
drag, startPoint x: 324, startPoint y: 90, endPoint x: 338, endPoint y: 90, distance: 14.0
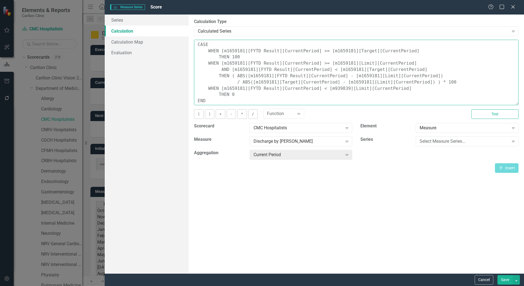
click at [338, 90] on textarea "CASE WHEN [m1659181][FYTD Result][CurrentPeriod] >= [m1659181][Target][CurrentP…" at bounding box center [356, 73] width 325 height 66
paste textarea "1659181"
type textarea "CASE WHEN [m1659181][FYTD Result][CurrentPeriod] >= [m1659181][Target][CurrentP…"
click at [488, 112] on button "Test" at bounding box center [494, 114] width 47 height 10
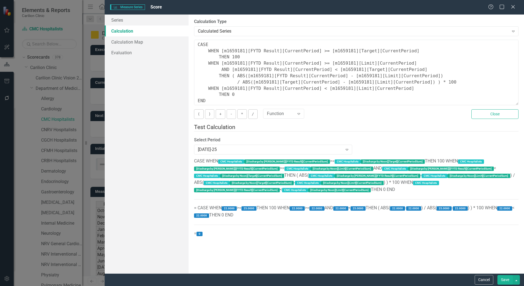
scroll to position [1, 0]
click at [505, 278] on button "Save" at bounding box center [504, 280] width 15 height 10
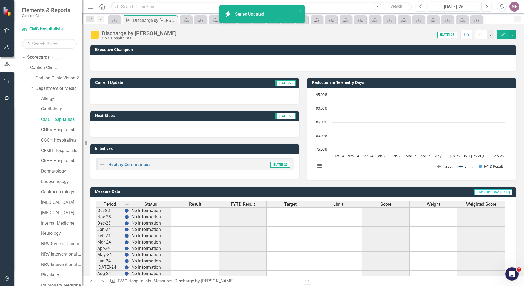
scroll to position [97, 0]
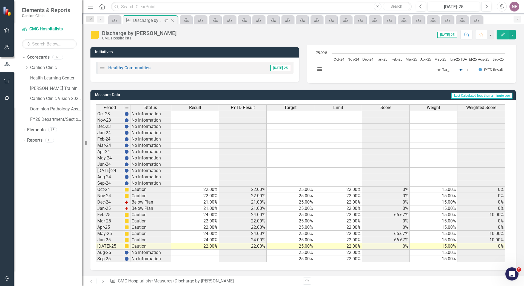
click at [133, 19] on div "Discharge by [PERSON_NAME]" at bounding box center [147, 20] width 29 height 7
click at [25, 68] on icon "Dropdown" at bounding box center [27, 67] width 4 height 3
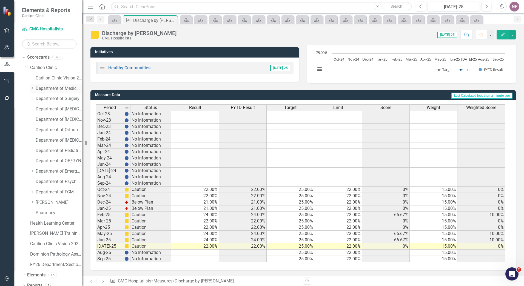
click at [31, 89] on icon "Dropdown" at bounding box center [32, 88] width 4 height 3
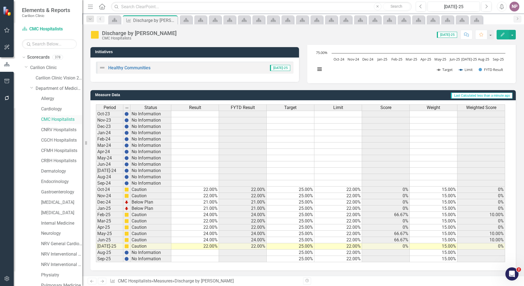
click at [45, 121] on link "CMC Hospitalists" at bounding box center [61, 119] width 41 height 6
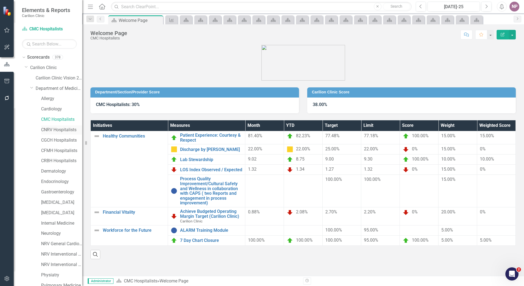
click at [48, 130] on link "CNRV Hospitalists" at bounding box center [61, 130] width 41 height 6
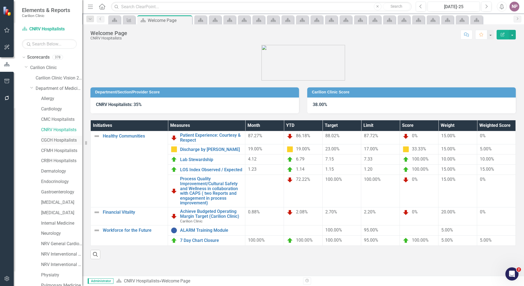
click at [51, 139] on link "CGCH Hospitalists" at bounding box center [61, 140] width 41 height 6
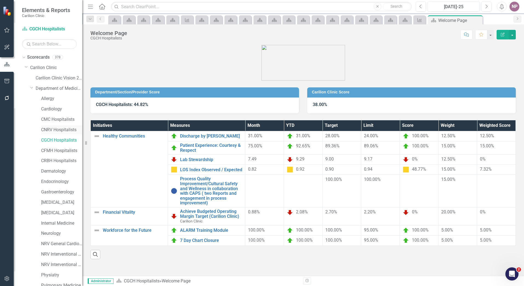
click at [56, 128] on link "CNRV Hospitalists" at bounding box center [61, 130] width 41 height 6
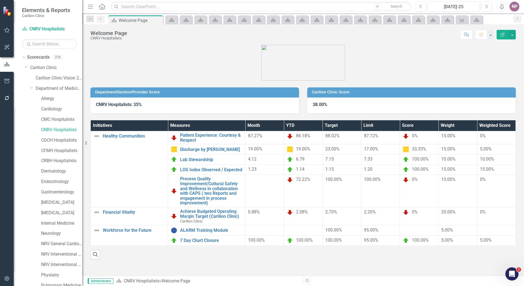
click at [416, 148] on span "33.33%" at bounding box center [419, 149] width 14 height 5
click at [219, 151] on link "Discharge by [PERSON_NAME]" at bounding box center [211, 149] width 62 height 5
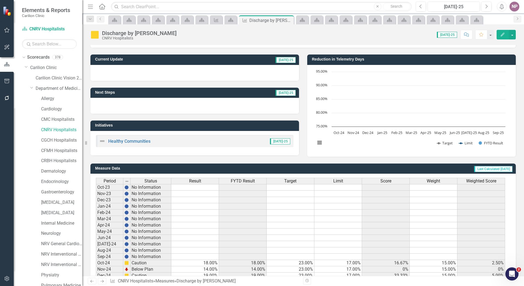
scroll to position [82, 0]
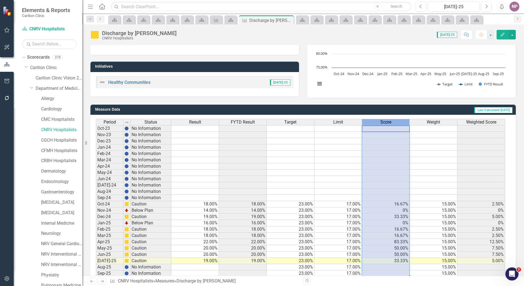
click at [388, 121] on span "Score" at bounding box center [385, 122] width 11 height 5
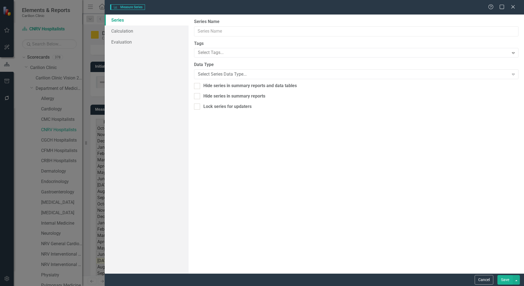
type input "Score"
click at [122, 30] on link "Calculation" at bounding box center [147, 30] width 84 height 11
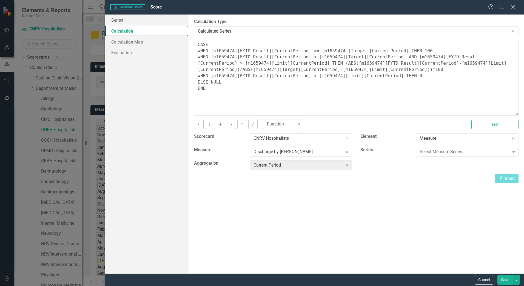
drag, startPoint x: 518, startPoint y: 74, endPoint x: 515, endPoint y: 122, distance: 48.1
click at [524, 127] on html "Elements & Reports Carilion Clinic Scorecard CNRV Hospitalists Search Dropdown …" at bounding box center [262, 143] width 524 height 286
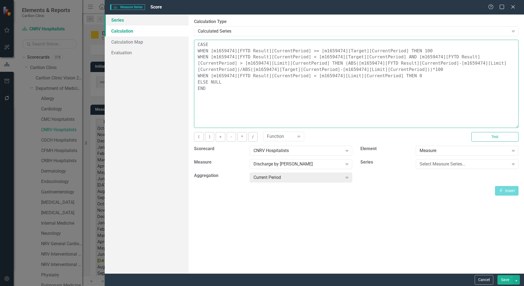
drag, startPoint x: 233, startPoint y: 91, endPoint x: 172, endPoint y: 25, distance: 89.8
click at [172, 25] on div "Series Calculation Calculation Map Evaluation From this page, you can edit the …" at bounding box center [314, 144] width 419 height 259
click at [78, 115] on div "Measure Series Measure Series Score Help Maximize Close Series Calculation Calc…" at bounding box center [262, 143] width 524 height 286
click at [483, 280] on button "Cancel" at bounding box center [484, 280] width 19 height 10
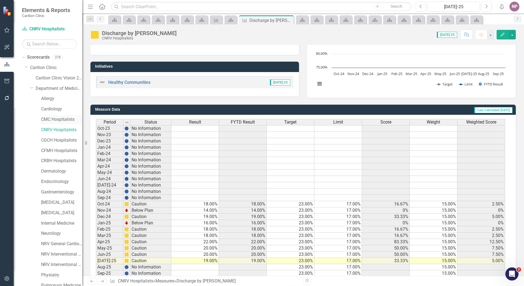
click at [50, 118] on link "CMC Hospitalists" at bounding box center [61, 119] width 41 height 6
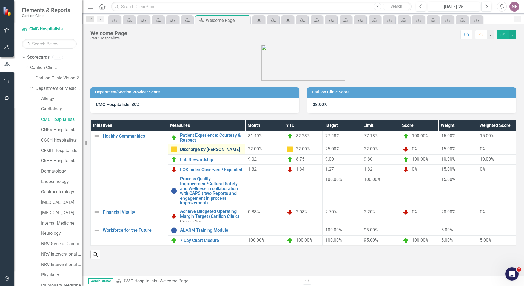
click at [200, 149] on link "Discharge by [PERSON_NAME]" at bounding box center [211, 149] width 62 height 5
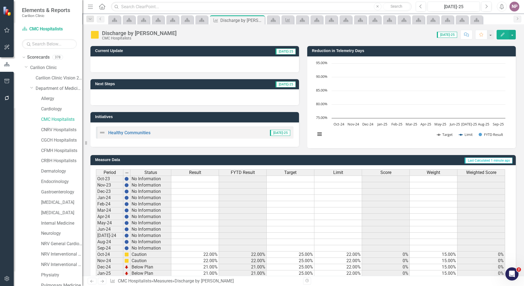
scroll to position [97, 0]
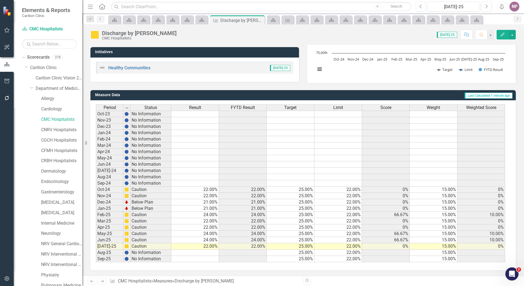
click at [389, 110] on span "Score" at bounding box center [385, 107] width 11 height 5
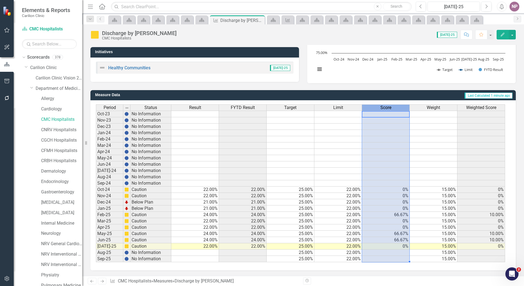
click at [389, 110] on span "Score" at bounding box center [385, 107] width 11 height 5
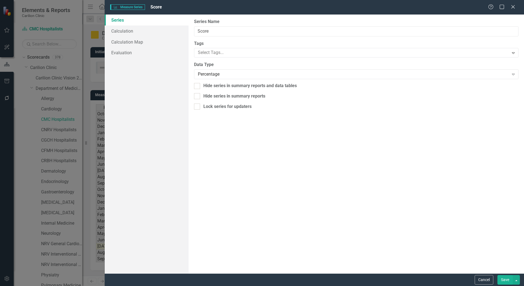
type input "Score"
click at [132, 29] on link "Calculation" at bounding box center [147, 30] width 84 height 11
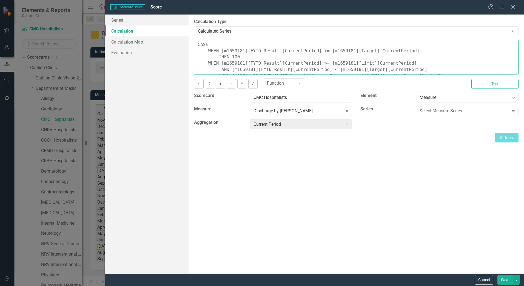
scroll to position [31, 0]
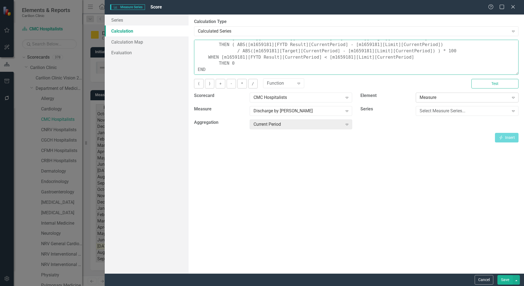
drag, startPoint x: 206, startPoint y: 46, endPoint x: 472, endPoint y: 93, distance: 270.0
click at [472, 93] on div "You can define a default calculation for this series by referencing other serie…" at bounding box center [356, 91] width 325 height 103
click at [491, 281] on button "Cancel" at bounding box center [484, 280] width 19 height 10
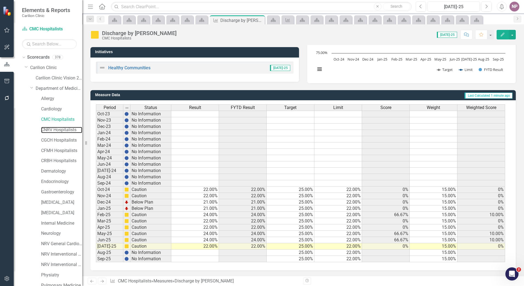
click at [49, 128] on link "CNRV Hospitalists" at bounding box center [61, 130] width 41 height 6
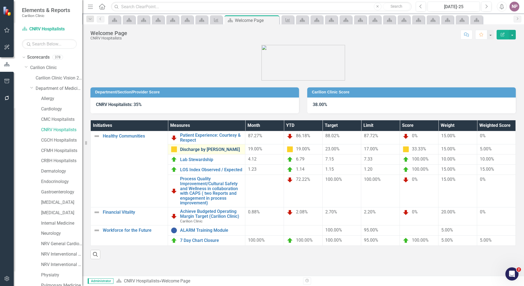
click at [196, 149] on link "Discharge by [PERSON_NAME]" at bounding box center [211, 149] width 62 height 5
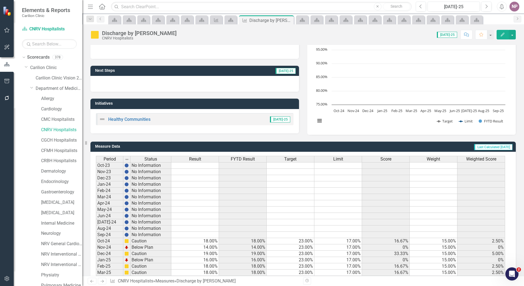
scroll to position [97, 0]
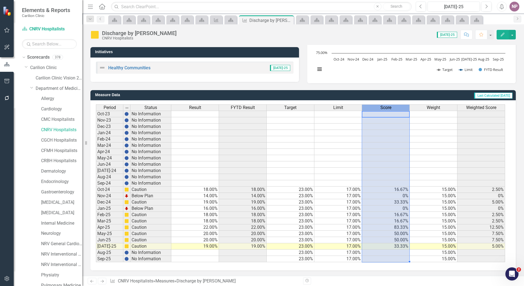
click at [399, 108] on div "Score" at bounding box center [385, 108] width 47 height 6
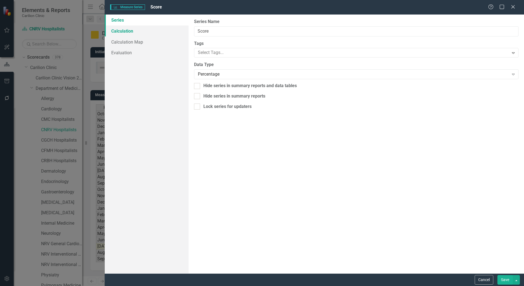
click at [128, 30] on link "Calculation" at bounding box center [147, 30] width 84 height 11
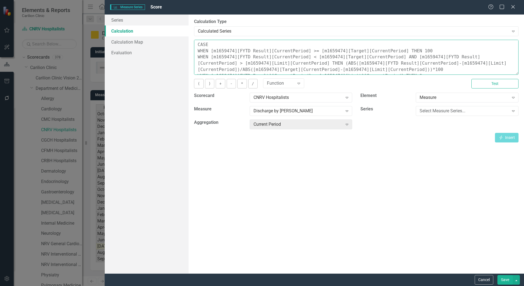
scroll to position [19, 0]
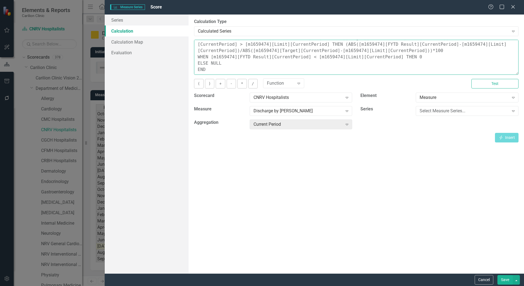
drag, startPoint x: 199, startPoint y: 44, endPoint x: 395, endPoint y: 68, distance: 197.7
click at [504, 91] on div "You can define a default calculation for this series by referencing other serie…" at bounding box center [356, 91] width 325 height 103
click at [232, 73] on textarea "CASE WHEN [m1659474][FYTD Result][CurrentPeriod] >= [m1659474][Target][CurrentP…" at bounding box center [356, 57] width 325 height 35
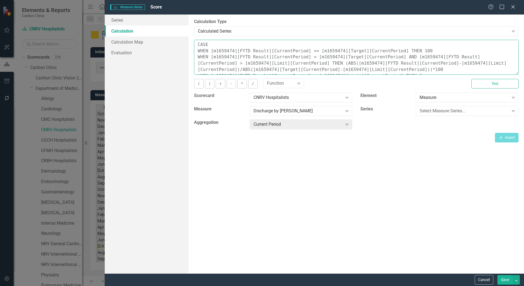
drag, startPoint x: 232, startPoint y: 73, endPoint x: 175, endPoint y: 28, distance: 72.6
click at [175, 28] on div "Series Calculation Calculation Map Evaluation From this page, you can edit the …" at bounding box center [314, 144] width 419 height 259
paste textarea "WHEN [m1659181][FYTD Result][CurrentPeriod] >= [m1659181][Target][CurrentPeriod…"
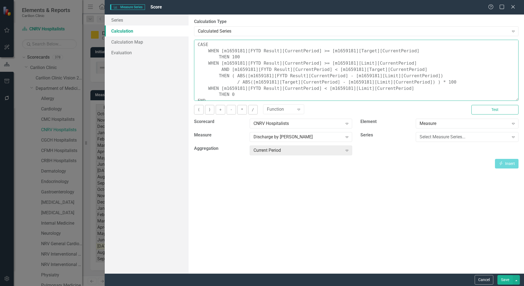
drag, startPoint x: 517, startPoint y: 73, endPoint x: 525, endPoint y: 118, distance: 46.4
click at [524, 118] on html "Elements & Reports Carilion Clinic Scorecard CNRV Hospitalists Search Dropdown …" at bounding box center [262, 143] width 524 height 286
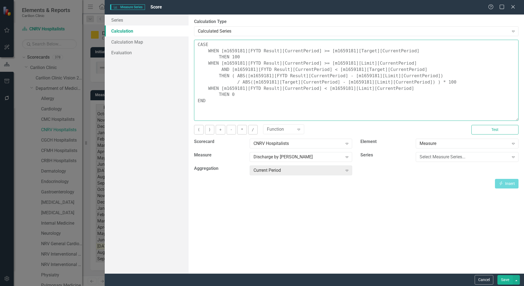
click at [265, 60] on textarea "CASE WHEN [m1659181][FYTD Result][CurrentPeriod] >= [m1659181][Target][CurrentP…" at bounding box center [356, 80] width 325 height 81
drag, startPoint x: 225, startPoint y: 49, endPoint x: 241, endPoint y: 52, distance: 17.0
click at [241, 52] on textarea "CASE WHEN [m1659181][FYTD Result][CurrentPeriod] >= [m1659181][Target][CurrentP…" at bounding box center [356, 80] width 325 height 81
paste textarea "474"
drag, startPoint x: 325, startPoint y: 50, endPoint x: 343, endPoint y: 52, distance: 17.9
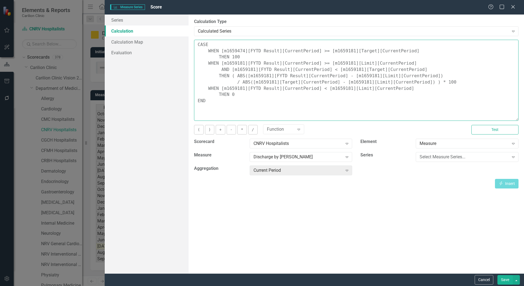
click at [343, 52] on textarea "CASE WHEN [m1659474][FYTD Result][CurrentPeriod] >= [m1659181][Target][CurrentP…" at bounding box center [356, 80] width 325 height 81
paste textarea "474"
drag, startPoint x: 224, startPoint y: 64, endPoint x: 242, endPoint y: 62, distance: 17.9
click at [242, 62] on textarea "CASE WHEN [m1659474][FYTD Result][CurrentPeriod] >= [m1659474][Target][CurrentP…" at bounding box center [356, 80] width 325 height 81
paste textarea "474"
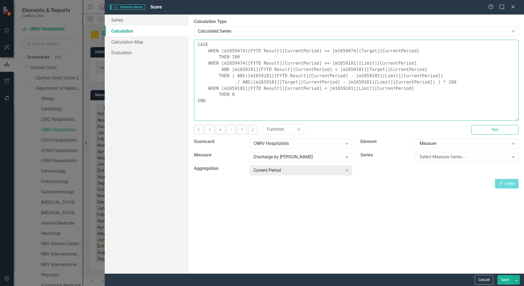
drag, startPoint x: 326, startPoint y: 64, endPoint x: 342, endPoint y: 64, distance: 15.9
click at [342, 64] on textarea "CASE WHEN [m1659474][FYTD Result][CurrentPeriod] >= [m1659474][Target][CurrentP…" at bounding box center [356, 80] width 325 height 81
paste textarea "474"
drag, startPoint x: 235, startPoint y: 70, endPoint x: 250, endPoint y: 69, distance: 15.4
click at [250, 69] on textarea "CASE WHEN [m1659474][FYTD Result][CurrentPeriod] >= [m1659474][Target][CurrentP…" at bounding box center [356, 80] width 325 height 81
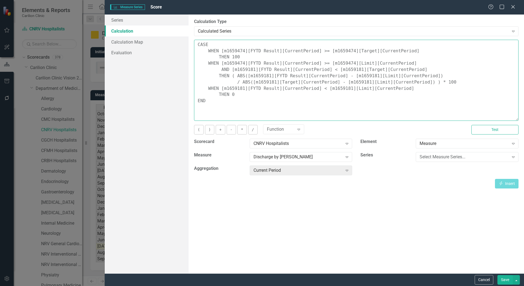
paste textarea "474"
drag, startPoint x: 334, startPoint y: 69, endPoint x: 349, endPoint y: 69, distance: 15.9
click at [349, 69] on textarea "CASE WHEN [m1659474][FYTD Result][CurrentPeriod] >= [m1659474][Target][CurrentP…" at bounding box center [356, 80] width 325 height 81
paste textarea "474"
drag, startPoint x: 249, startPoint y: 76, endPoint x: 267, endPoint y: 75, distance: 18.4
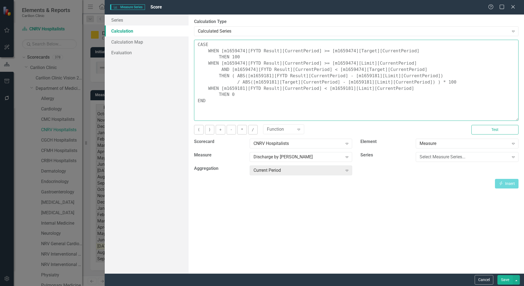
click at [267, 75] on textarea "CASE WHEN [m1659474][FYTD Result][CurrentPeriod] >= [m1659474][Target][CurrentP…" at bounding box center [356, 80] width 325 height 81
drag, startPoint x: 249, startPoint y: 76, endPoint x: 265, endPoint y: 75, distance: 15.4
click at [265, 75] on textarea "CASE WHEN [m1659474][FYTD Result][CurrentPeriod] >= [m1659474][Target][CurrentP…" at bounding box center [356, 80] width 325 height 81
paste textarea "474"
drag, startPoint x: 347, startPoint y: 78, endPoint x: 365, endPoint y: 78, distance: 17.3
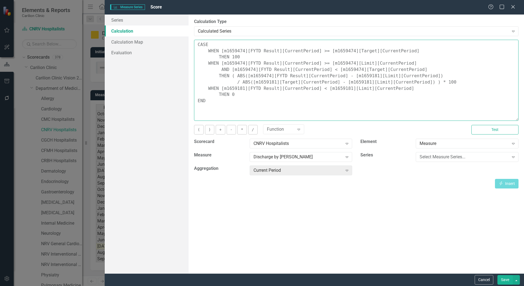
click at [365, 78] on textarea "CASE WHEN [m1659474][FYTD Result][CurrentPeriod] >= [m1659474][Target][CurrentP…" at bounding box center [356, 80] width 325 height 81
paste textarea "474"
drag, startPoint x: 253, startPoint y: 82, endPoint x: 269, endPoint y: 82, distance: 16.2
click at [269, 82] on textarea "CASE WHEN [m1659474][FYTD Result][CurrentPeriod] >= [m1659474][Target][CurrentP…" at bounding box center [356, 80] width 325 height 81
paste textarea "474"
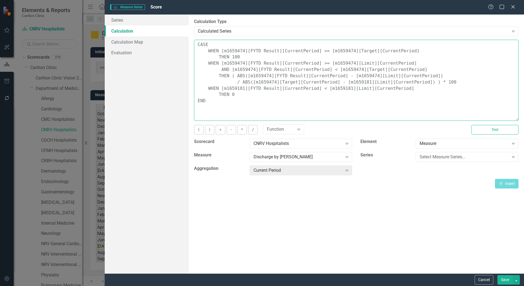
drag, startPoint x: 341, startPoint y: 82, endPoint x: 358, endPoint y: 84, distance: 17.4
click at [358, 84] on textarea "CASE WHEN [m1659474][FYTD Result][CurrentPeriod] >= [m1659474][Target][CurrentP…" at bounding box center [356, 80] width 325 height 81
drag, startPoint x: 341, startPoint y: 81, endPoint x: 358, endPoint y: 82, distance: 17.0
click at [358, 82] on textarea "CASE WHEN [m1659474][FYTD Result][CurrentPeriod] >= [m1659474][Target][CurrentP…" at bounding box center [356, 80] width 325 height 81
paste textarea "474"
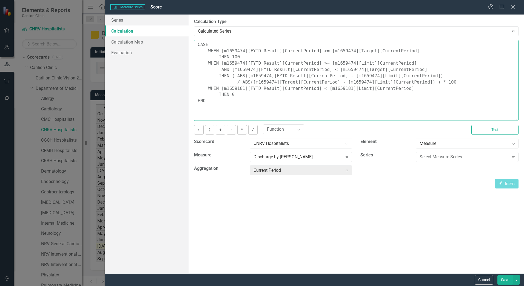
drag, startPoint x: 225, startPoint y: 88, endPoint x: 241, endPoint y: 86, distance: 16.0
click at [241, 86] on textarea "CASE WHEN [m1659474][FYTD Result][CurrentPeriod] >= [m1659474][Target][CurrentP…" at bounding box center [356, 80] width 325 height 81
paste textarea "474"
drag, startPoint x: 325, startPoint y: 90, endPoint x: 334, endPoint y: 89, distance: 9.6
click at [334, 89] on textarea "CASE WHEN [m1659474][FYTD Result][CurrentPeriod] >= [m1659474][Target][CurrentP…" at bounding box center [356, 80] width 325 height 81
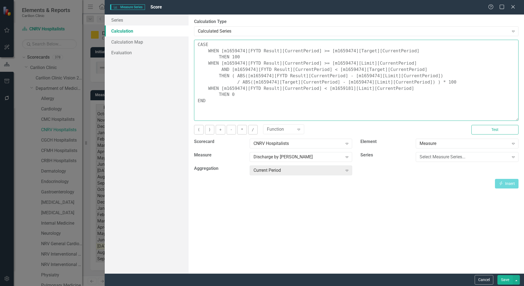
drag, startPoint x: 323, startPoint y: 88, endPoint x: 340, endPoint y: 87, distance: 17.3
click at [340, 87] on textarea "CASE WHEN [m1659474][FYTD Result][CurrentPeriod] >= [m1659474][Target][CurrentP…" at bounding box center [356, 80] width 325 height 81
paste textarea "474"
type textarea "CASE WHEN [m1659474][FYTD Result][CurrentPeriod] >= [m1659474][Target][CurrentP…"
click at [496, 132] on button "Test" at bounding box center [494, 130] width 47 height 10
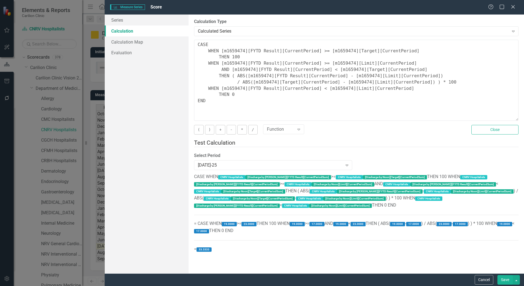
click at [508, 280] on button "Save" at bounding box center [504, 280] width 15 height 10
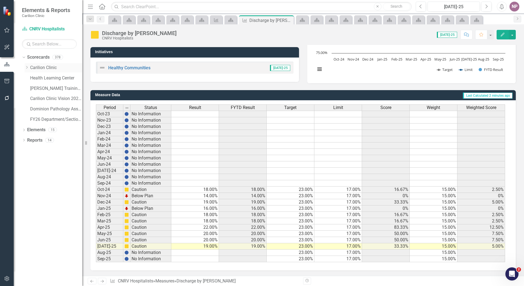
click at [29, 66] on icon "Dropdown" at bounding box center [27, 67] width 4 height 3
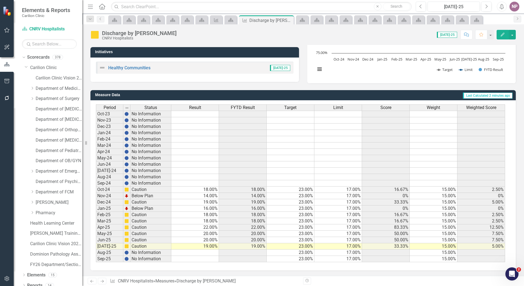
drag, startPoint x: 32, startPoint y: 88, endPoint x: 38, endPoint y: 107, distance: 20.0
click at [32, 88] on icon "Dropdown" at bounding box center [32, 88] width 4 height 3
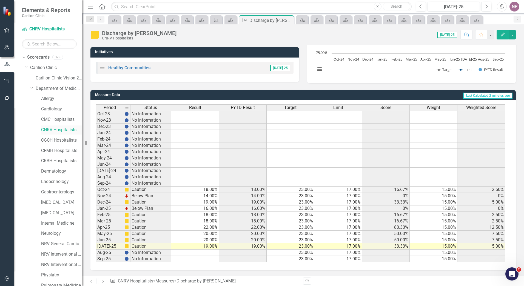
click at [63, 127] on link "CNRV Hospitalists" at bounding box center [61, 130] width 41 height 6
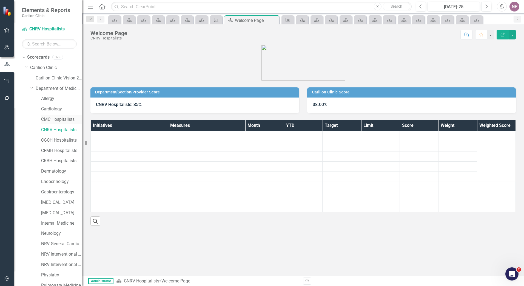
click at [63, 119] on link "CMC Hospitalists" at bounding box center [61, 119] width 41 height 6
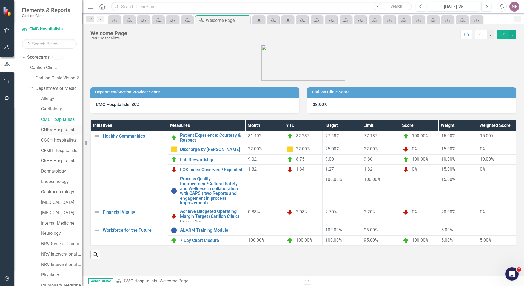
click at [60, 129] on link "CNRV Hospitalists" at bounding box center [61, 130] width 41 height 6
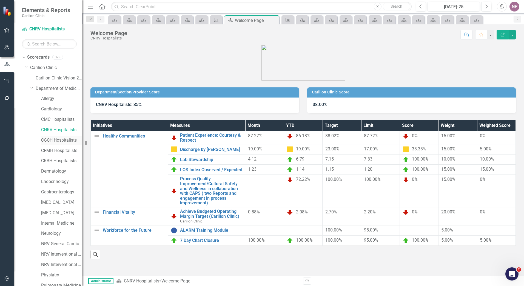
click at [49, 142] on link "CGCH Hospitalists" at bounding box center [61, 140] width 41 height 6
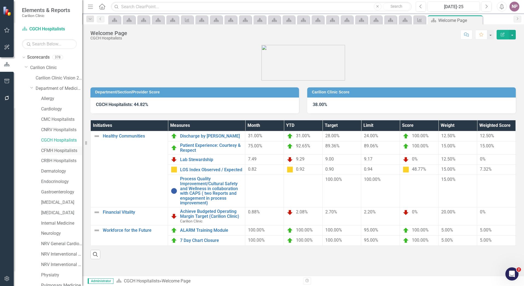
click at [59, 148] on link "CFMH Hospitalists" at bounding box center [61, 151] width 41 height 6
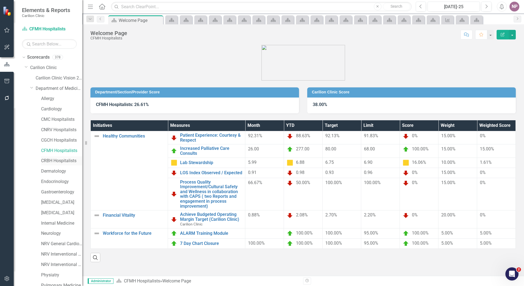
click at [62, 164] on link "CRBH Hospitalists" at bounding box center [61, 161] width 41 height 6
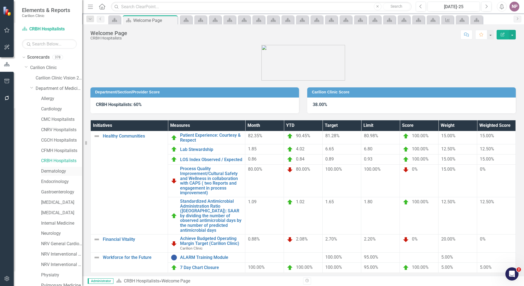
click at [62, 173] on link "Dermatology" at bounding box center [61, 171] width 41 height 6
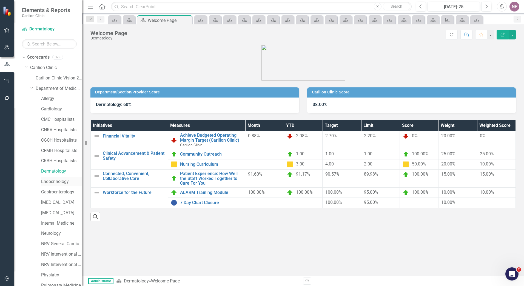
click at [47, 182] on link "Endocrinology" at bounding box center [61, 182] width 41 height 6
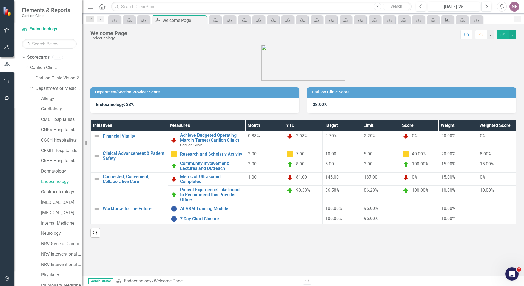
drag, startPoint x: 56, startPoint y: 187, endPoint x: 55, endPoint y: 191, distance: 3.9
click at [56, 187] on div "Endocrinology" at bounding box center [56, 182] width 52 height 10
click at [55, 191] on link "Gastroenterology" at bounding box center [61, 192] width 41 height 6
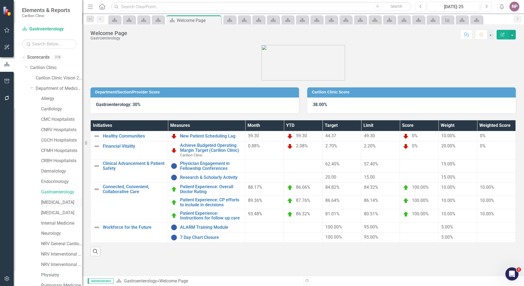
click at [55, 200] on link "[MEDICAL_DATA]" at bounding box center [61, 203] width 41 height 6
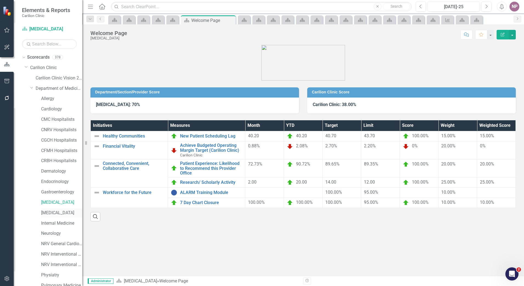
click at [58, 215] on link "[MEDICAL_DATA]" at bounding box center [61, 213] width 41 height 6
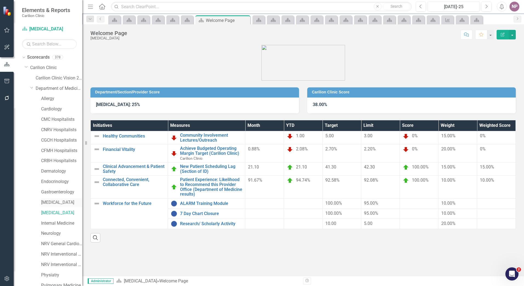
click at [59, 200] on link "[MEDICAL_DATA]" at bounding box center [61, 203] width 41 height 6
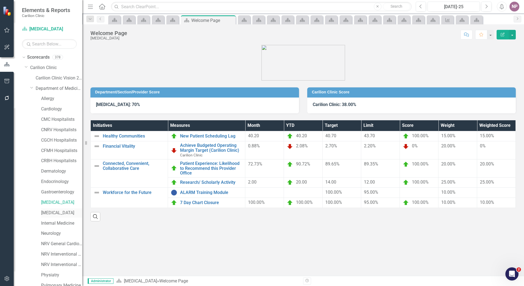
click at [75, 217] on div "[MEDICAL_DATA]" at bounding box center [61, 213] width 41 height 9
click at [74, 216] on link "[MEDICAL_DATA]" at bounding box center [61, 213] width 41 height 6
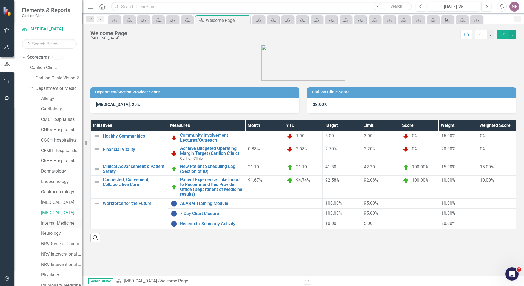
click at [66, 220] on div "Internal Medicine" at bounding box center [61, 223] width 41 height 9
click at [62, 224] on link "Internal Medicine" at bounding box center [61, 223] width 41 height 6
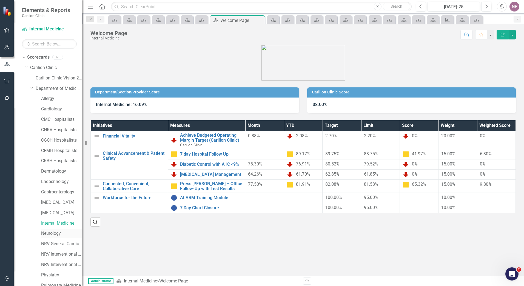
click at [56, 231] on link "Neurology" at bounding box center [61, 234] width 41 height 6
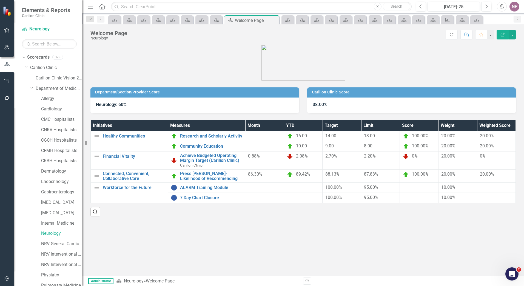
scroll to position [1, 0]
click at [53, 245] on link "NRV General Cardiology" at bounding box center [61, 244] width 41 height 6
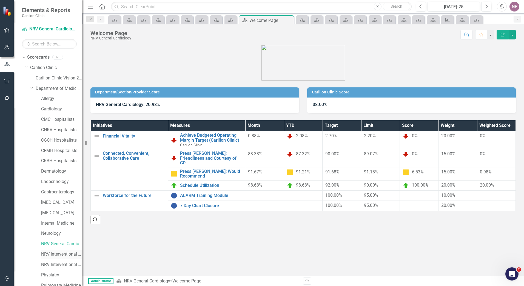
click at [59, 251] on div "NRV Interventional Cardiology" at bounding box center [61, 254] width 41 height 9
click at [64, 251] on div "NRV Interventional Cardiology" at bounding box center [61, 254] width 41 height 9
click at [63, 254] on link "NRV Interventional Cardiology" at bounding box center [61, 254] width 41 height 6
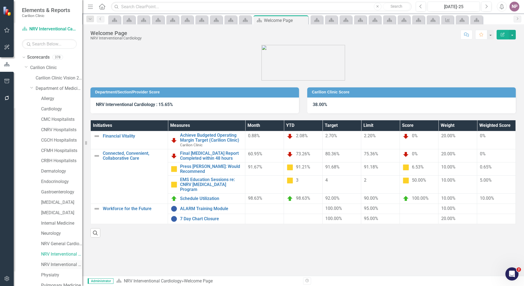
click at [62, 262] on link "NRV Interventional Cardiology Test" at bounding box center [61, 265] width 41 height 6
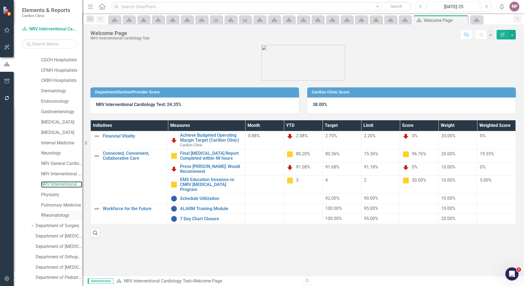
scroll to position [82, 0]
click at [43, 195] on link "Physiatry" at bounding box center [61, 193] width 41 height 6
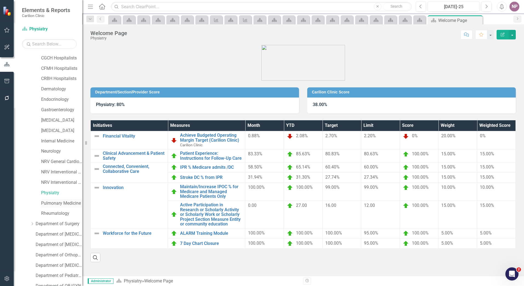
click at [61, 201] on link "Pulmonary Medicine" at bounding box center [61, 203] width 41 height 6
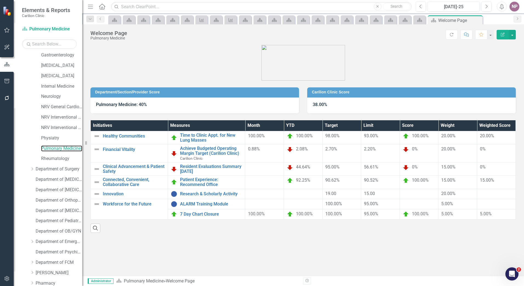
scroll to position [192, 0]
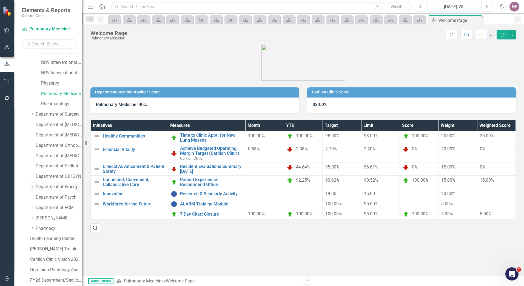
click at [31, 189] on div "Dropdown" at bounding box center [32, 187] width 4 height 5
click at [51, 199] on link "CRMH Emergency Medicine" at bounding box center [61, 197] width 41 height 6
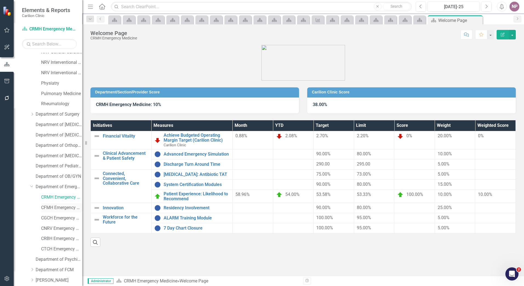
click at [50, 207] on link "CFMH Emergency Medicine" at bounding box center [61, 208] width 41 height 6
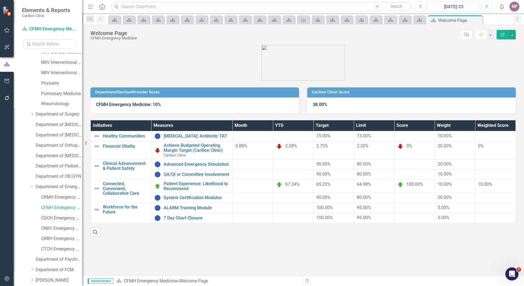
click at [52, 219] on link "CGCH Emergency Medicine" at bounding box center [61, 218] width 41 height 6
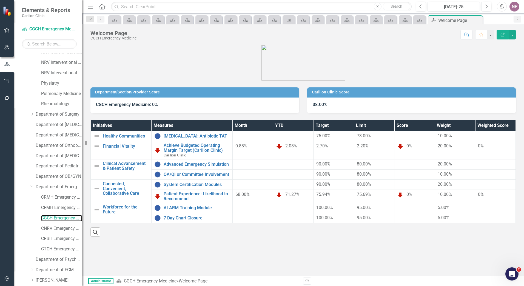
scroll to position [713, 0]
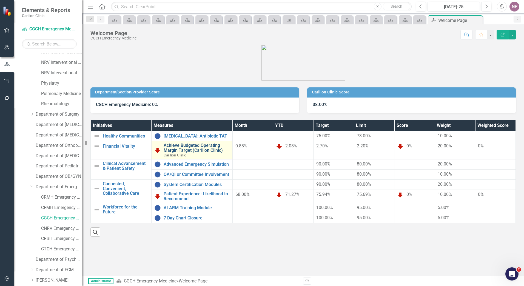
click at [189, 147] on link "Achieve Budgeted Operating Margin Target (Carilion Clinic)" at bounding box center [197, 148] width 66 height 10
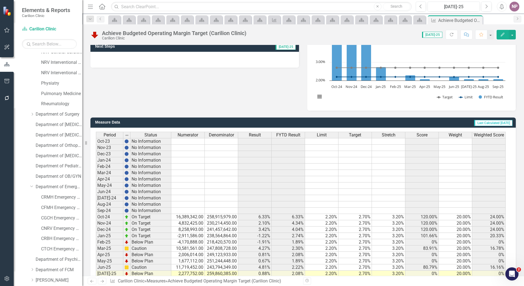
scroll to position [713, 0]
click at [69, 175] on link "Department of OB/GYN" at bounding box center [59, 177] width 47 height 6
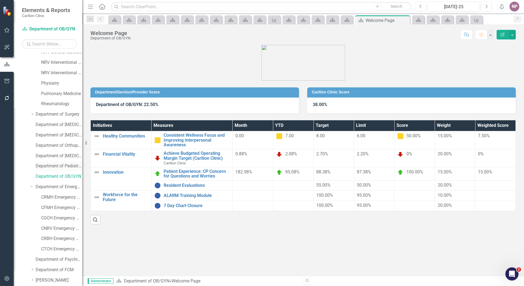
click at [58, 166] on link "Department of Pediatrics" at bounding box center [59, 166] width 47 height 6
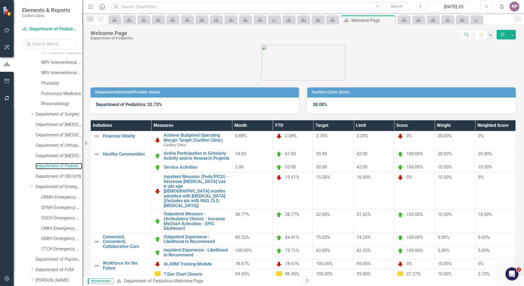
scroll to position [22, 0]
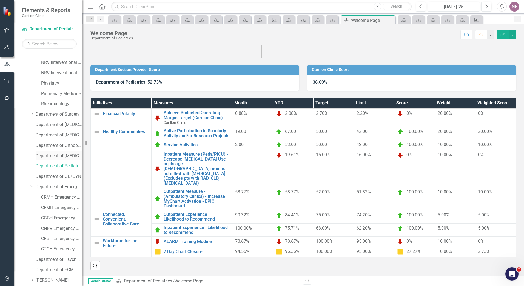
click at [56, 157] on link "Department of [MEDICAL_DATA]" at bounding box center [59, 156] width 47 height 6
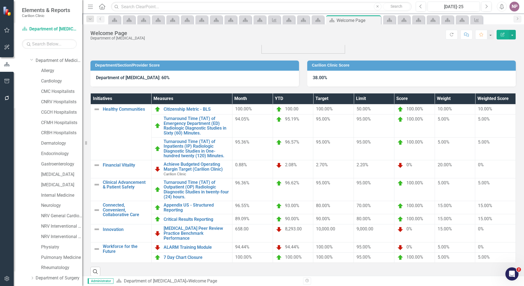
scroll to position [27, 0]
click at [60, 92] on link "CMC Hospitalists" at bounding box center [61, 92] width 41 height 6
